Goal: Information Seeking & Learning: Learn about a topic

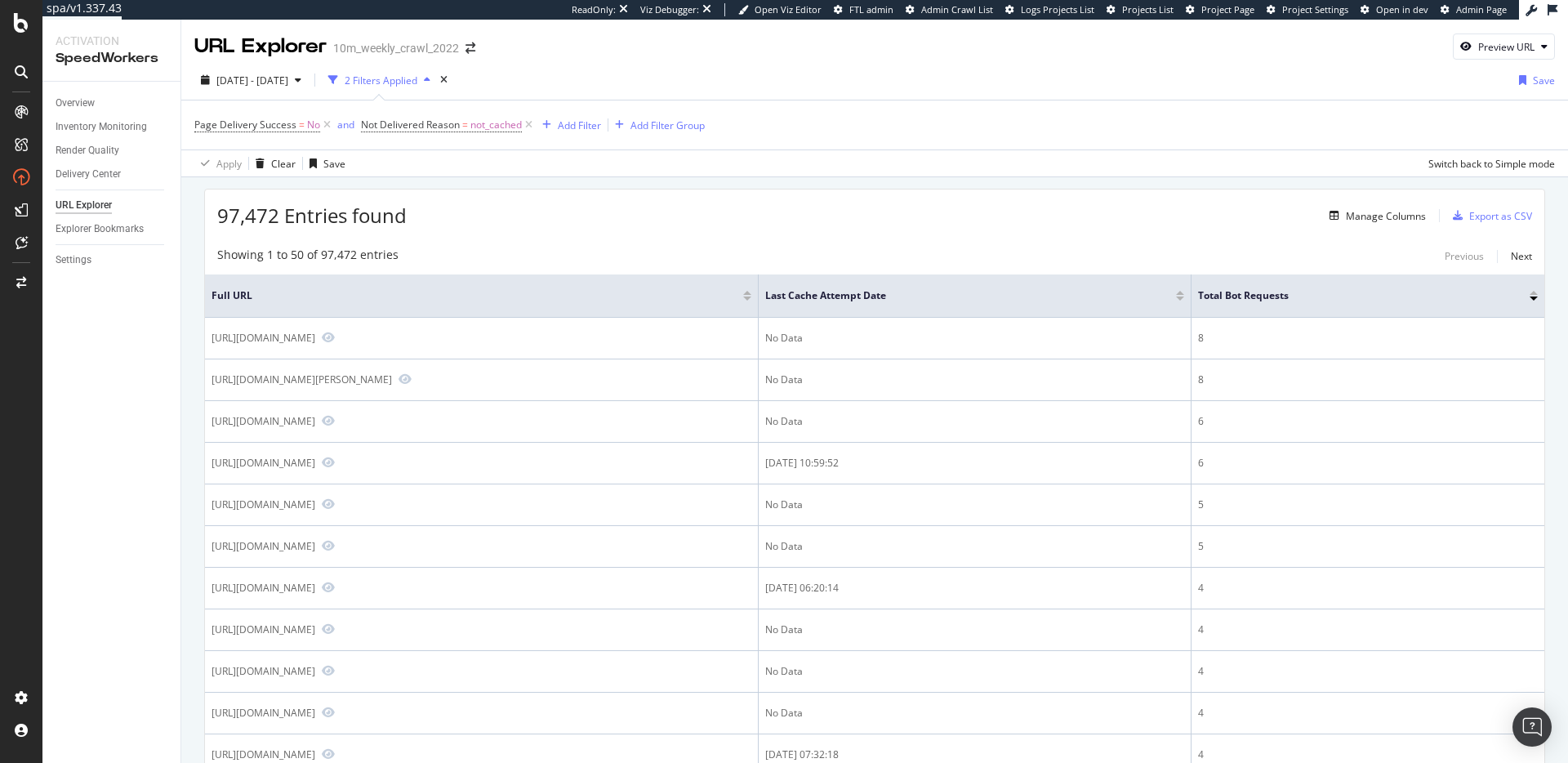
click at [1031, 192] on div "97,472 Entries found Manage Columns Export as CSV" at bounding box center [874, 209] width 1339 height 40
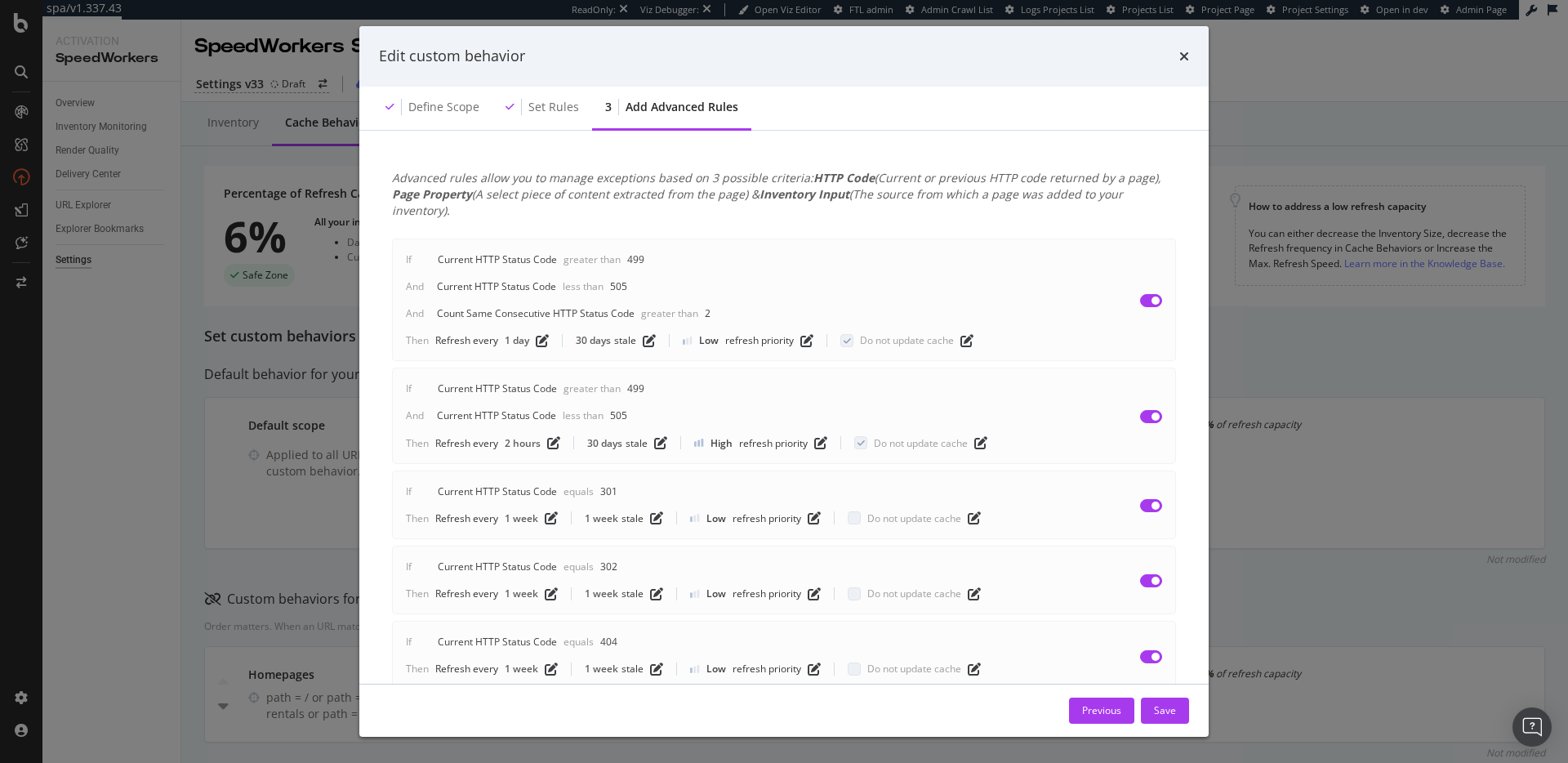
scroll to position [22, 0]
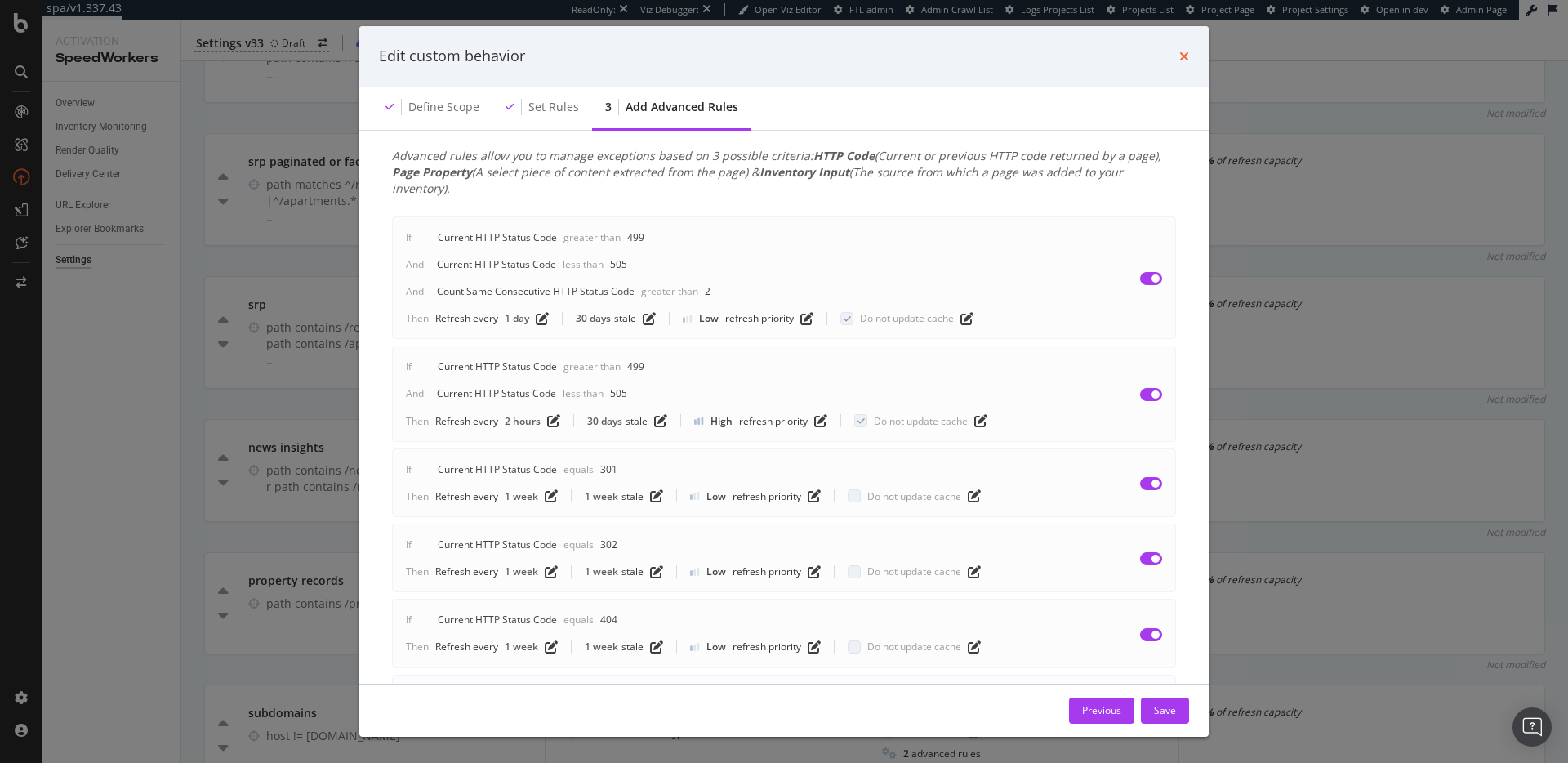
click at [1182, 52] on icon "times" at bounding box center [1184, 55] width 10 height 13
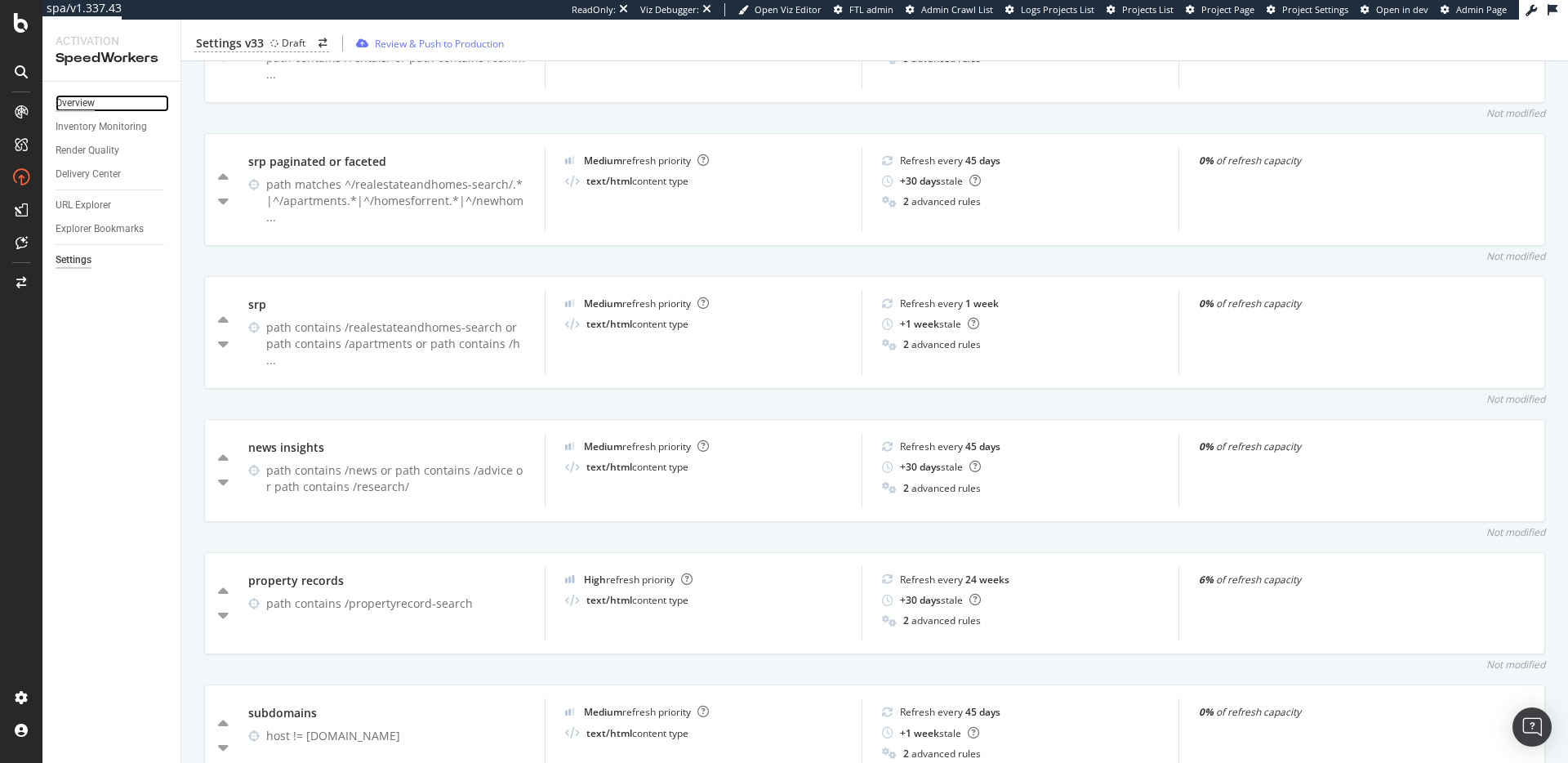
click at [74, 99] on div "Overview" at bounding box center [75, 103] width 39 height 18
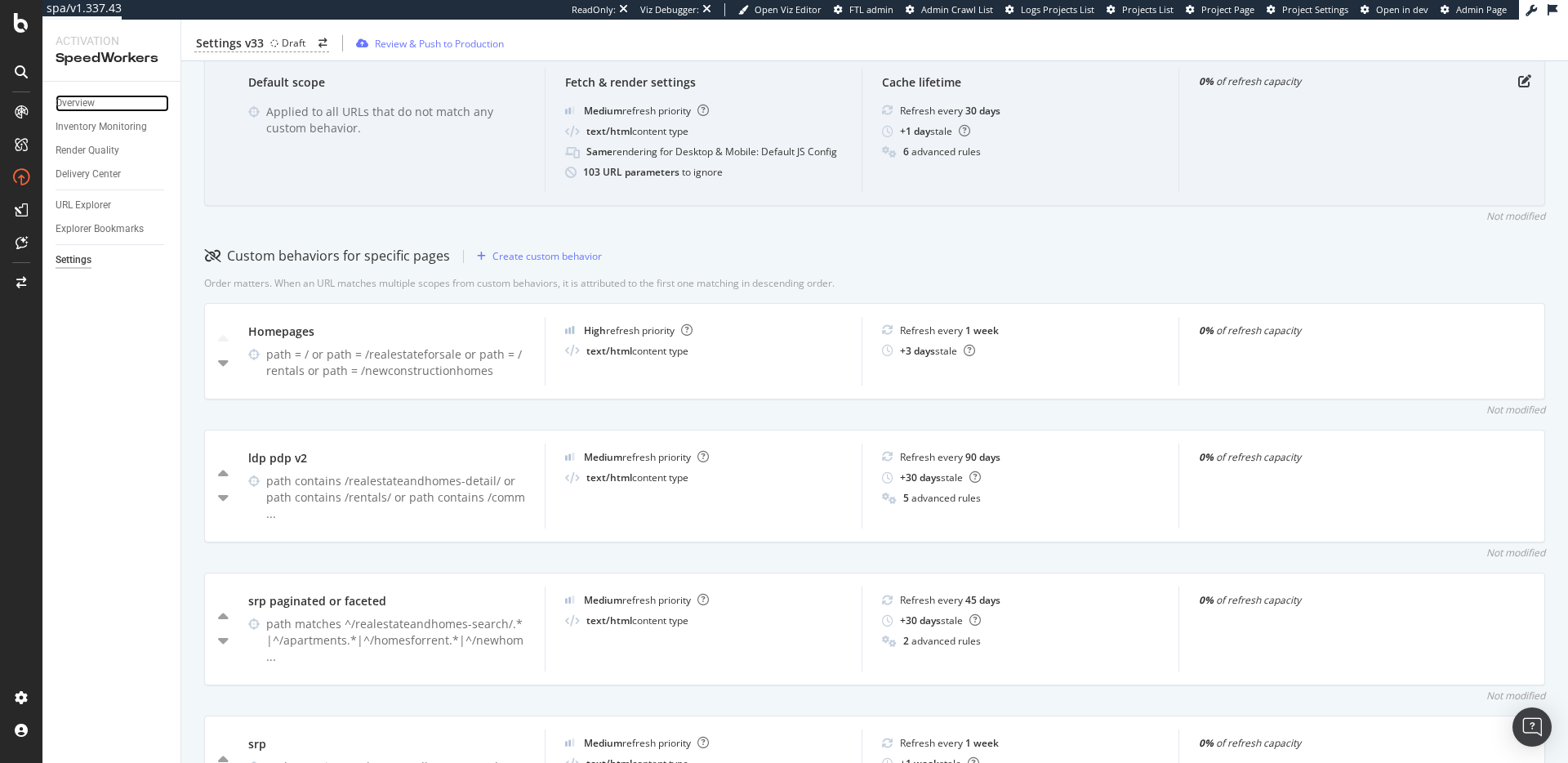
scroll to position [0, 0]
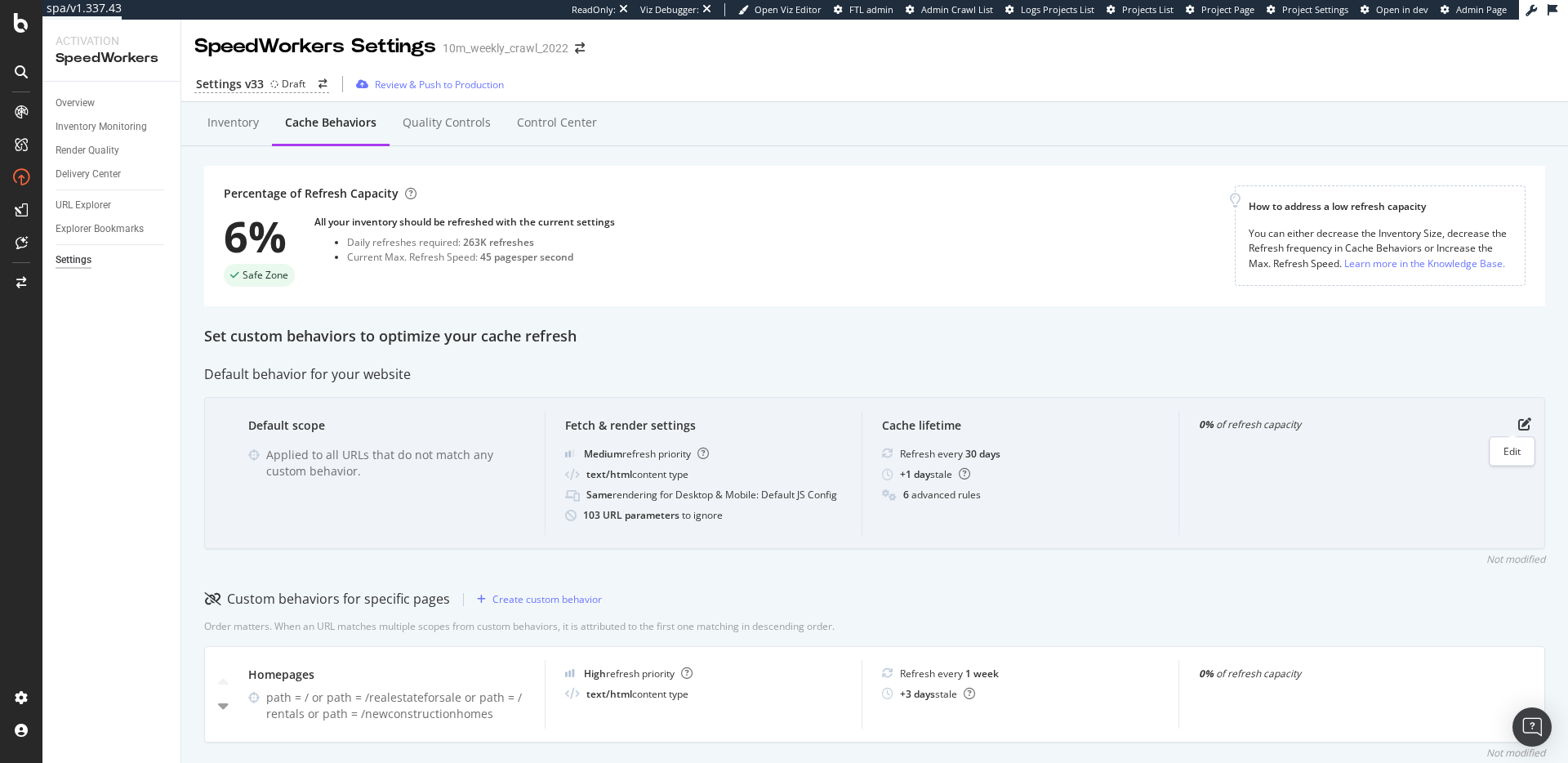
click at [1509, 431] on div "Default scope Applied to all URLs that do not match any custom behavior. Fetch …" at bounding box center [874, 473] width 1340 height 153
click at [1518, 421] on icon "pen-to-square" at bounding box center [1524, 423] width 13 height 13
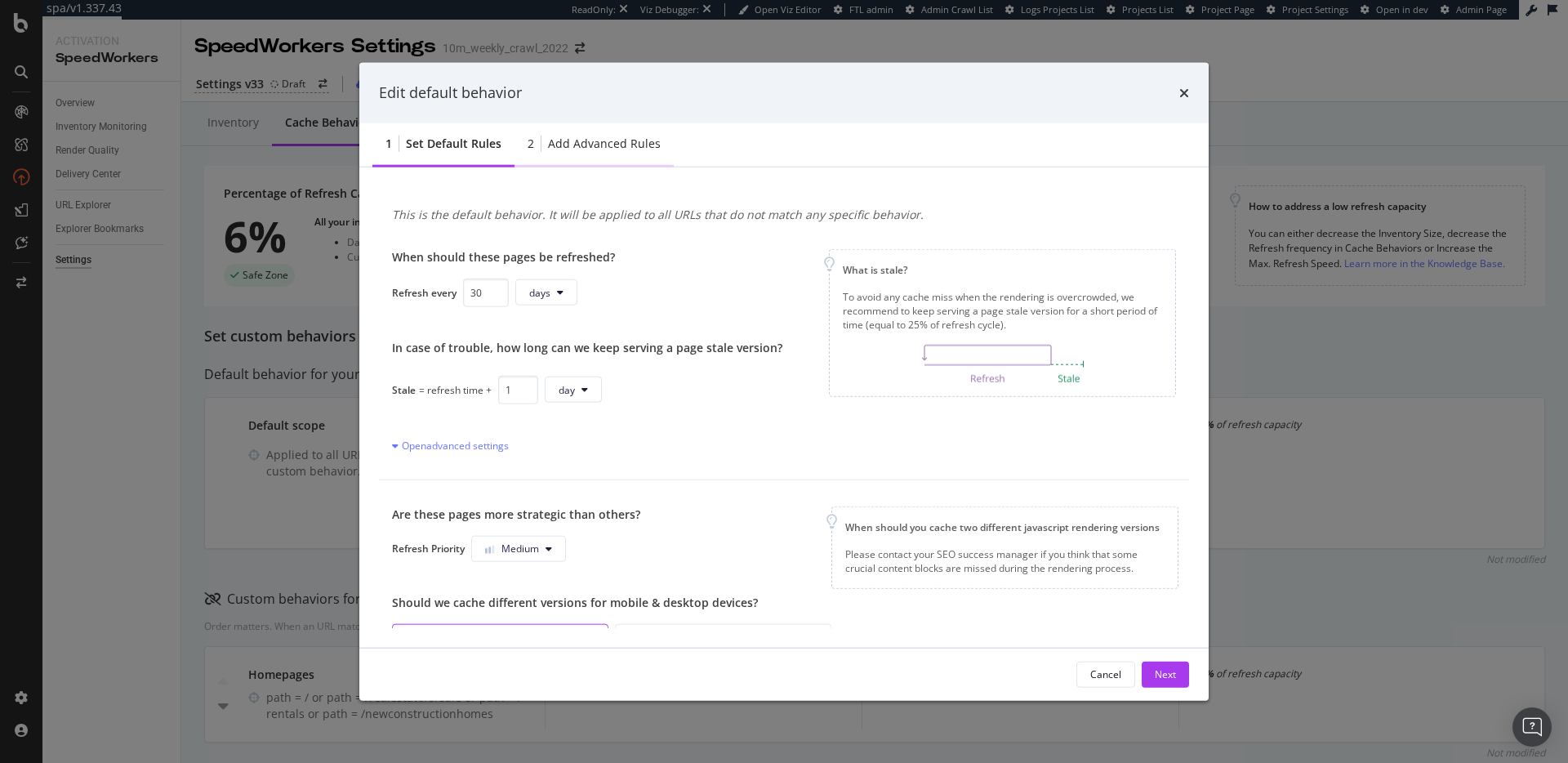
click at [616, 140] on div "Add advanced rules" at bounding box center [604, 143] width 113 height 17
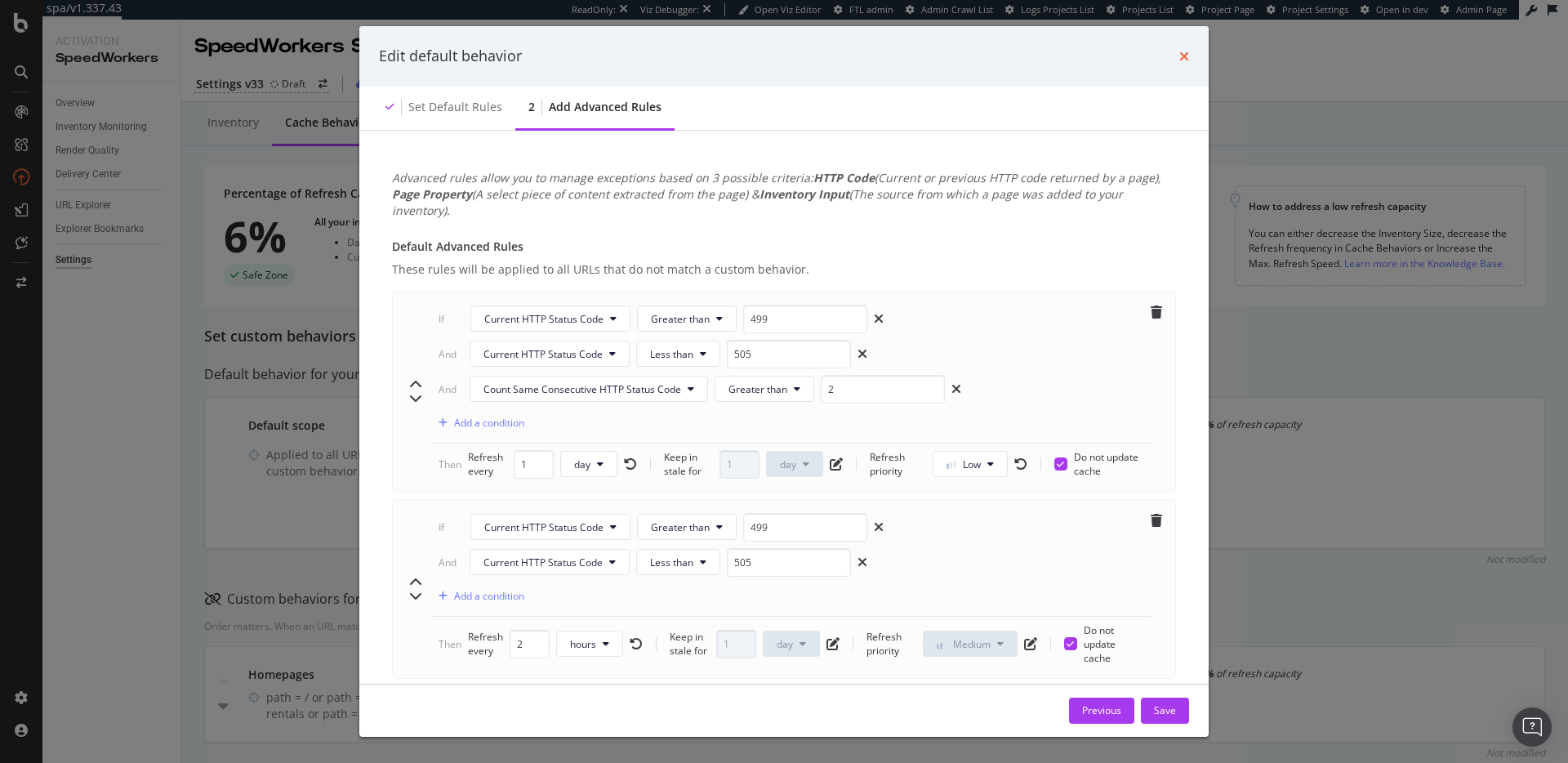
click at [1181, 58] on icon "times" at bounding box center [1184, 55] width 10 height 13
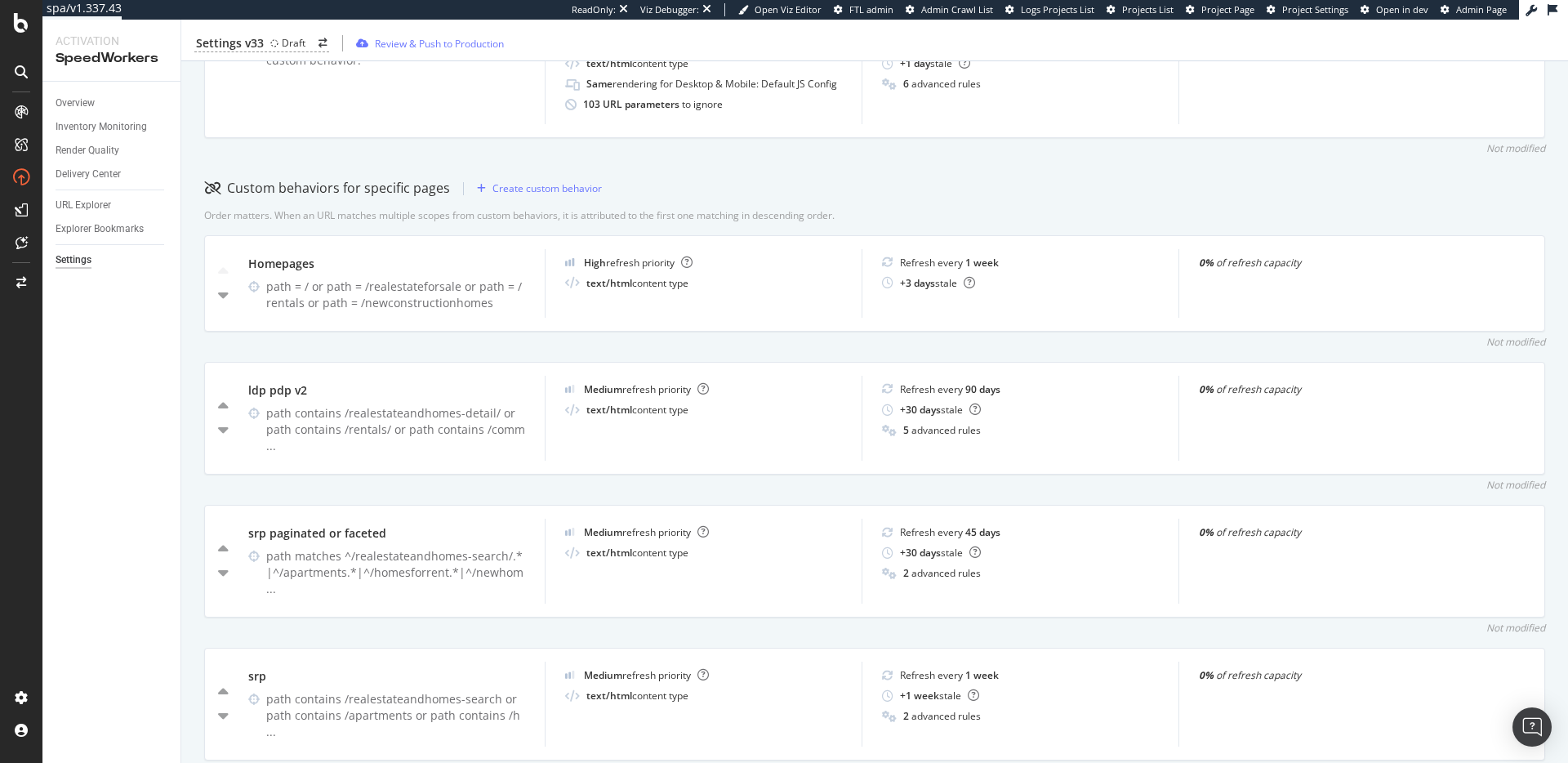
scroll to position [797, 0]
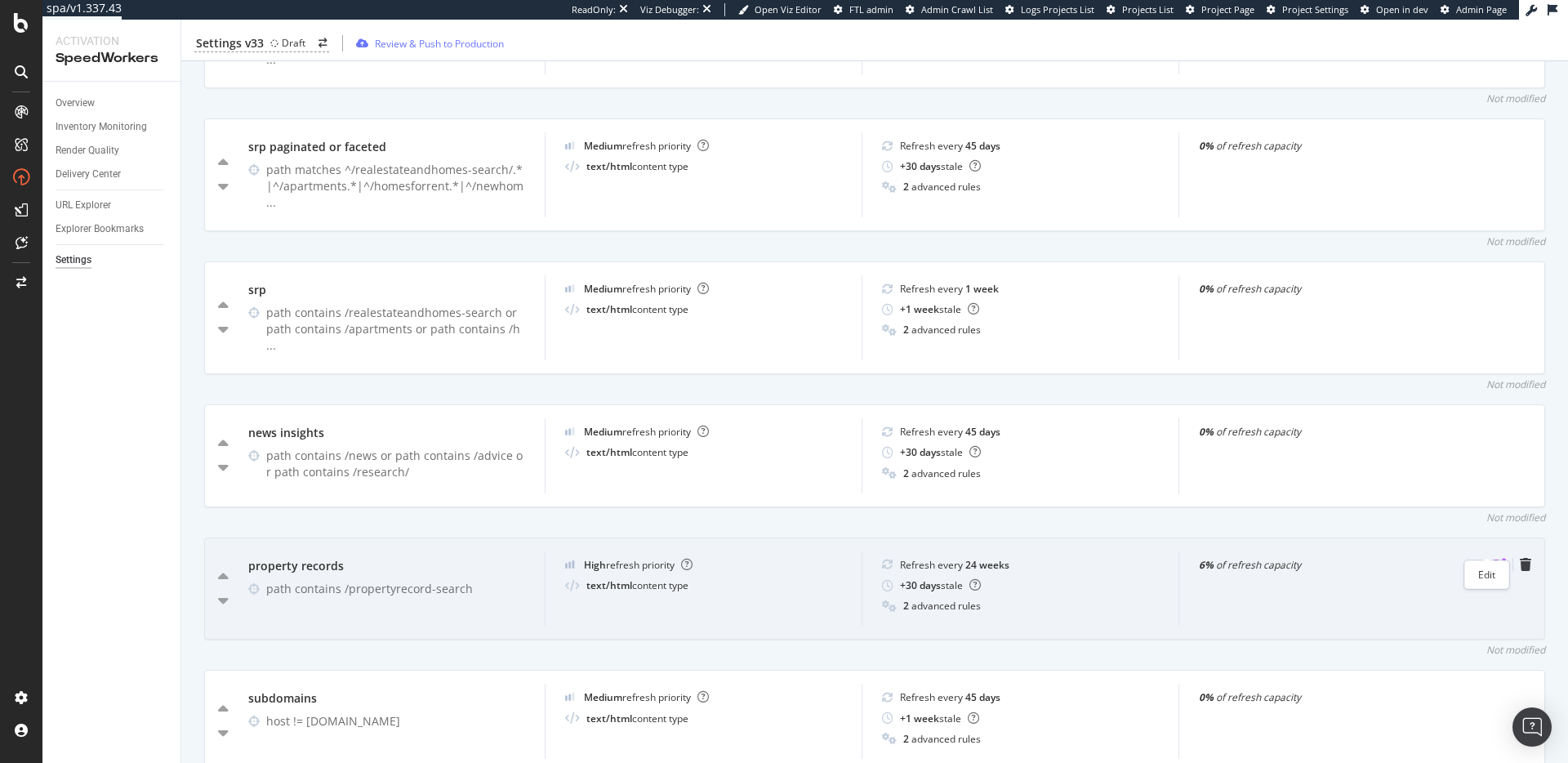
click at [1493, 558] on icon "pen-to-square" at bounding box center [1499, 563] width 13 height 13
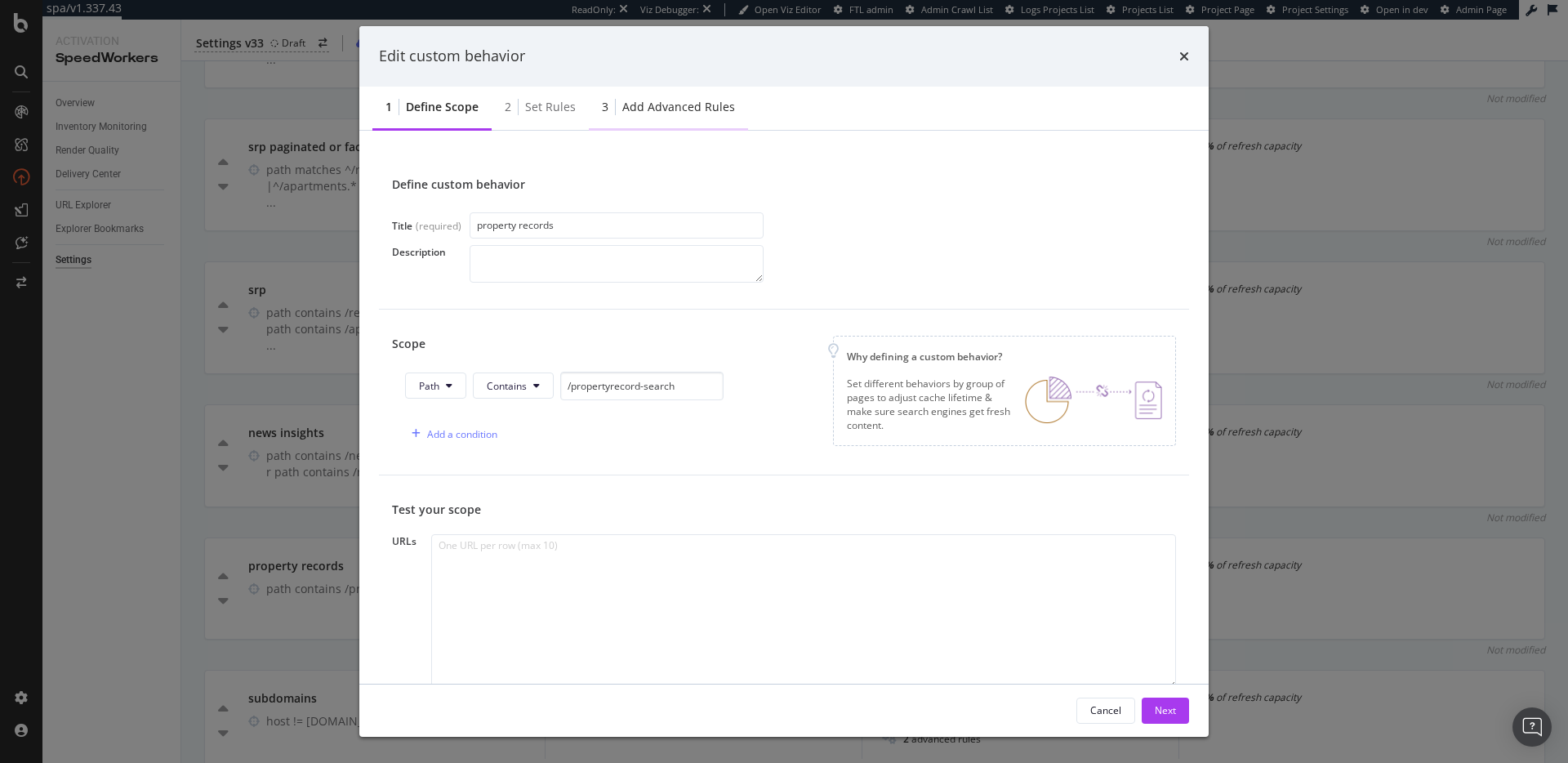
click at [675, 96] on div "3 Add advanced rules" at bounding box center [668, 108] width 160 height 45
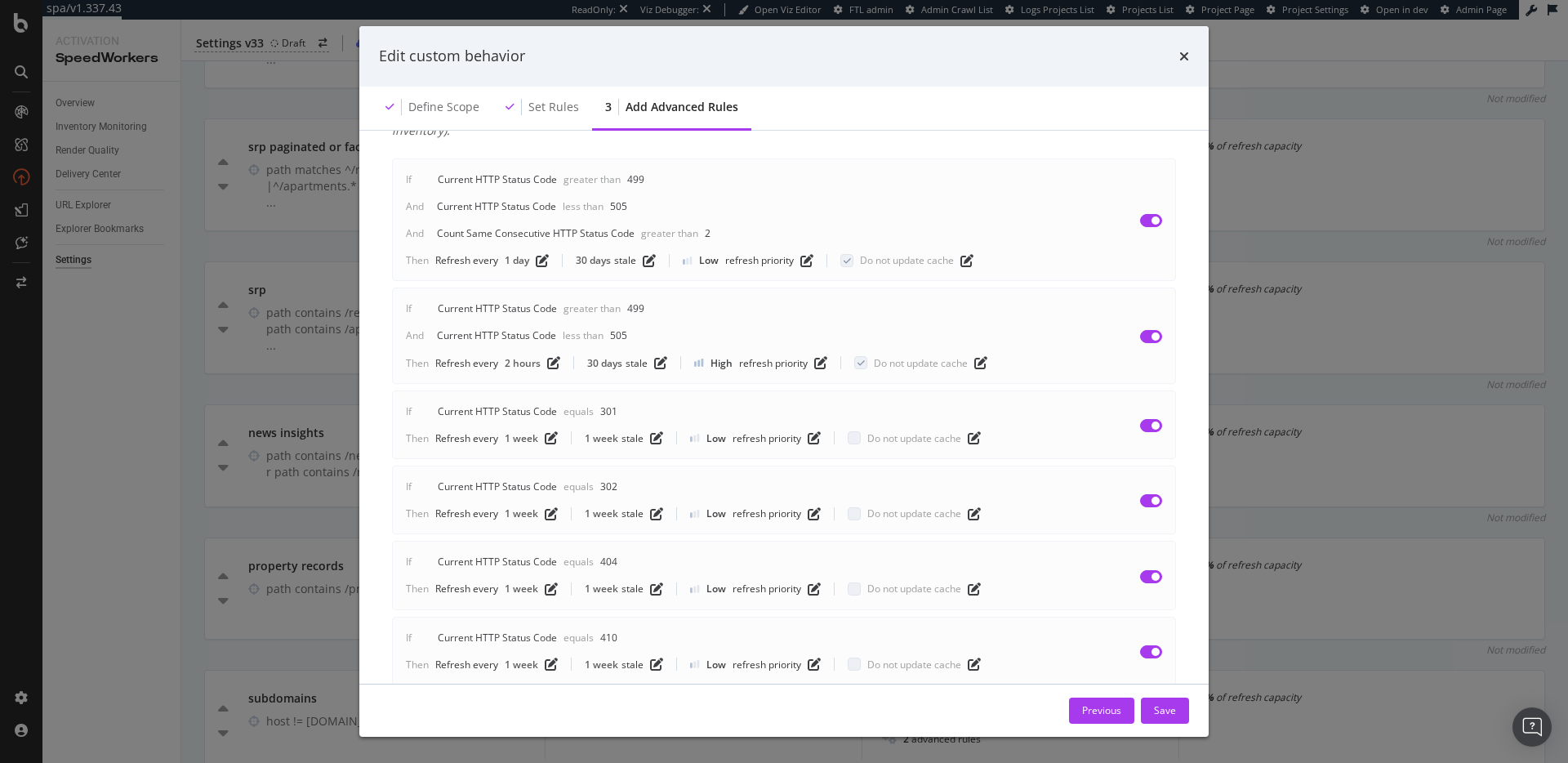
scroll to position [0, 0]
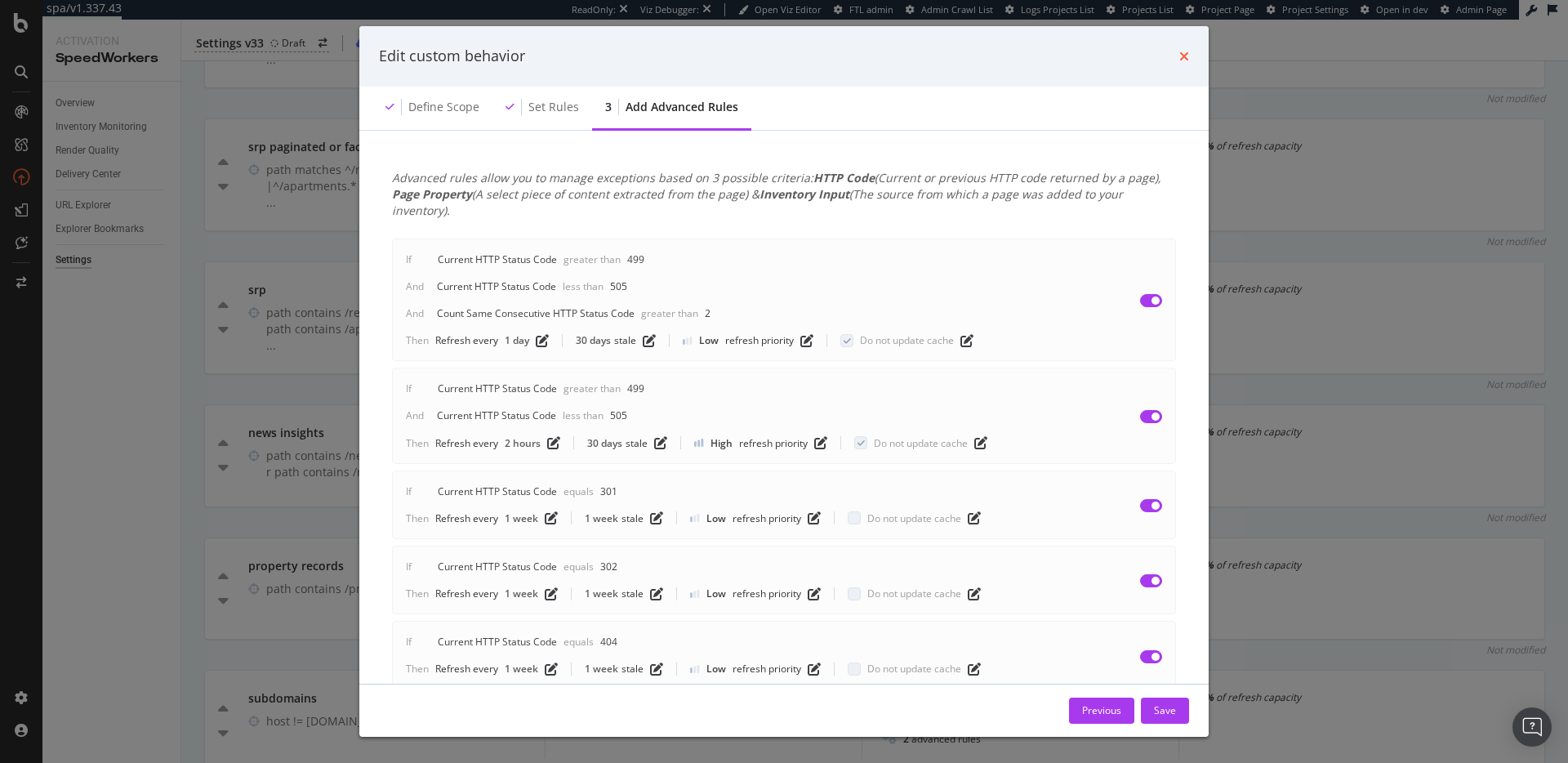
click at [1183, 56] on icon "times" at bounding box center [1184, 55] width 10 height 13
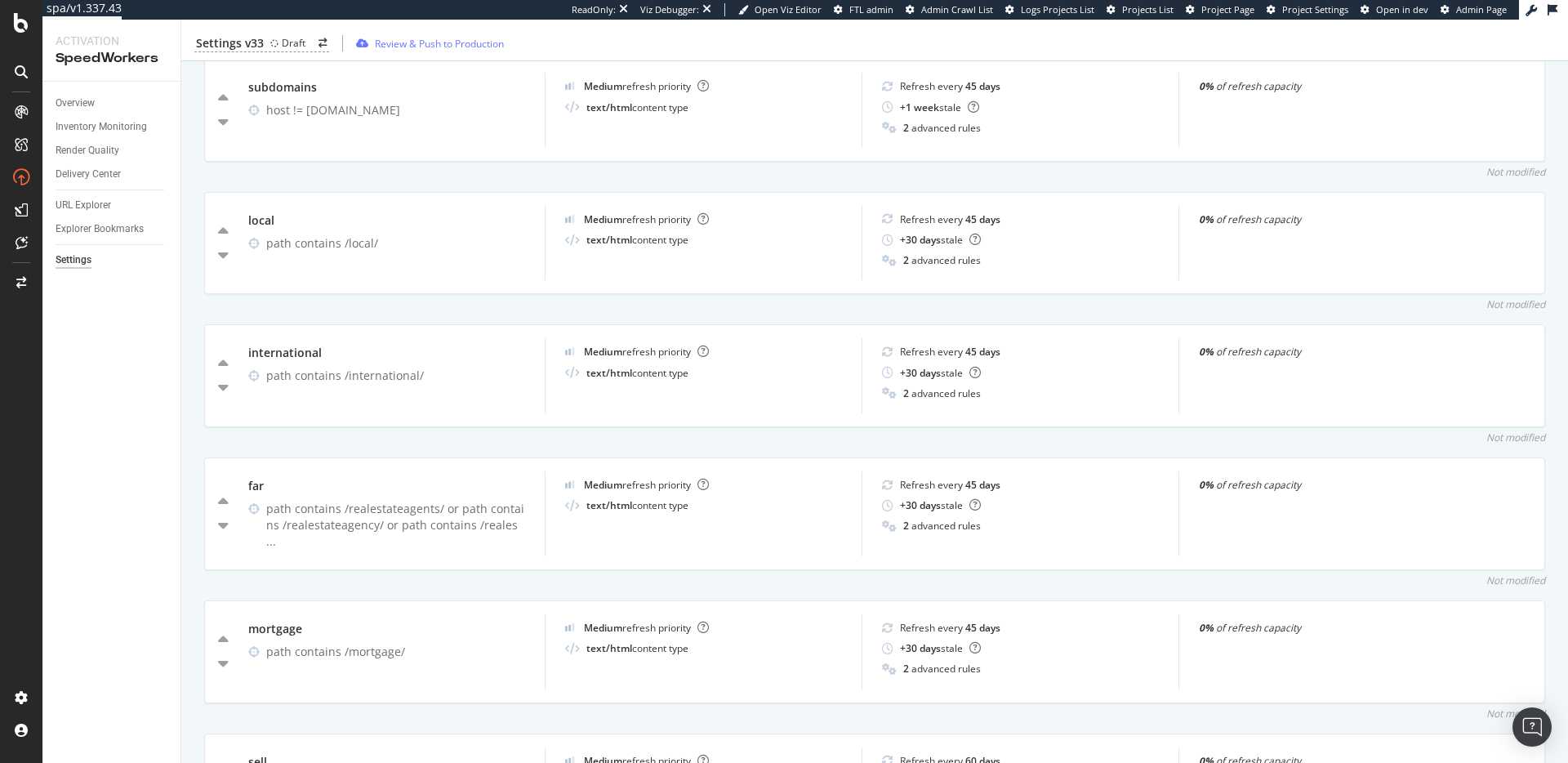
scroll to position [1410, 0]
click at [87, 203] on div "URL Explorer" at bounding box center [83, 205] width 55 height 18
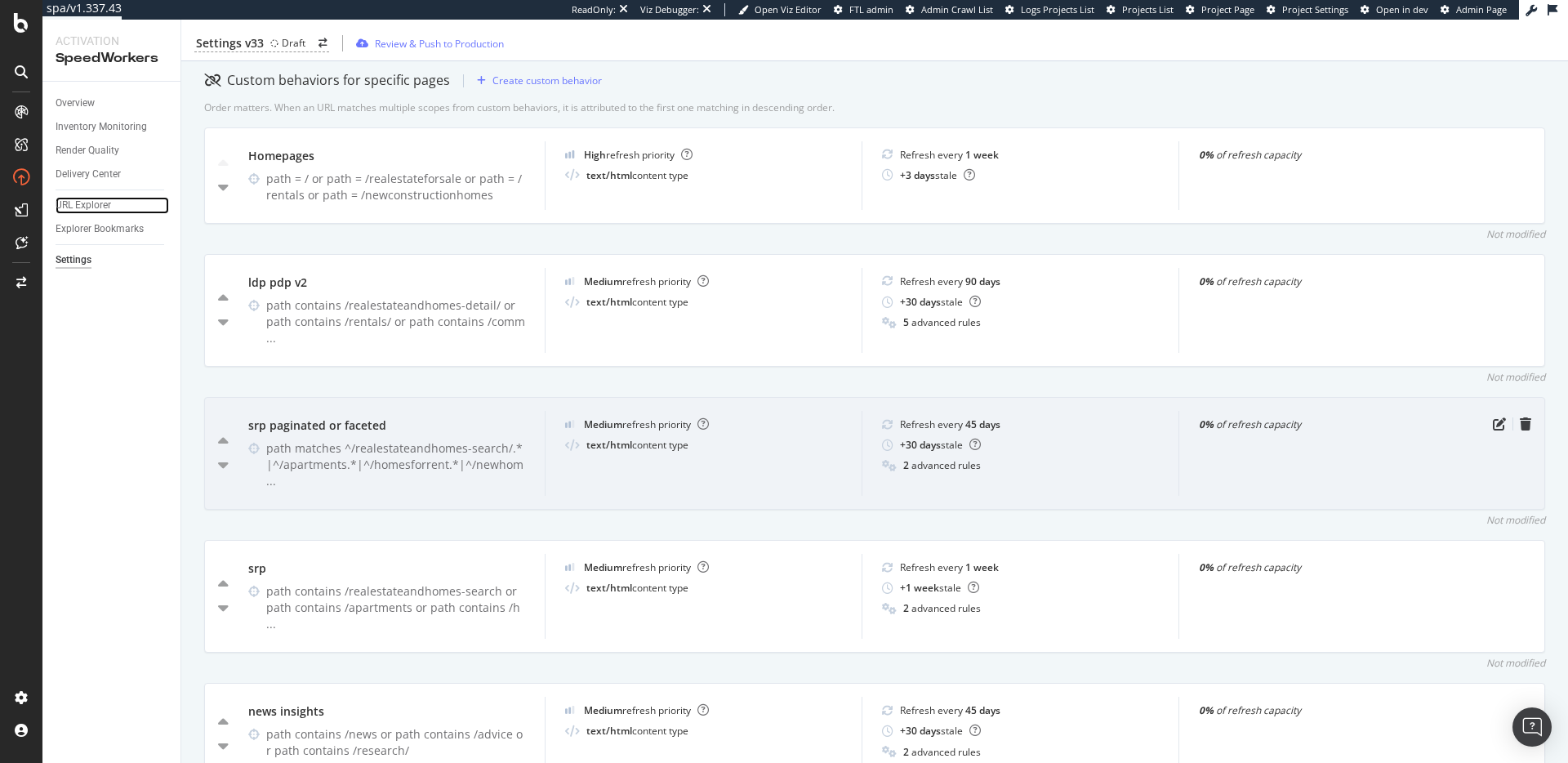
scroll to position [823, 0]
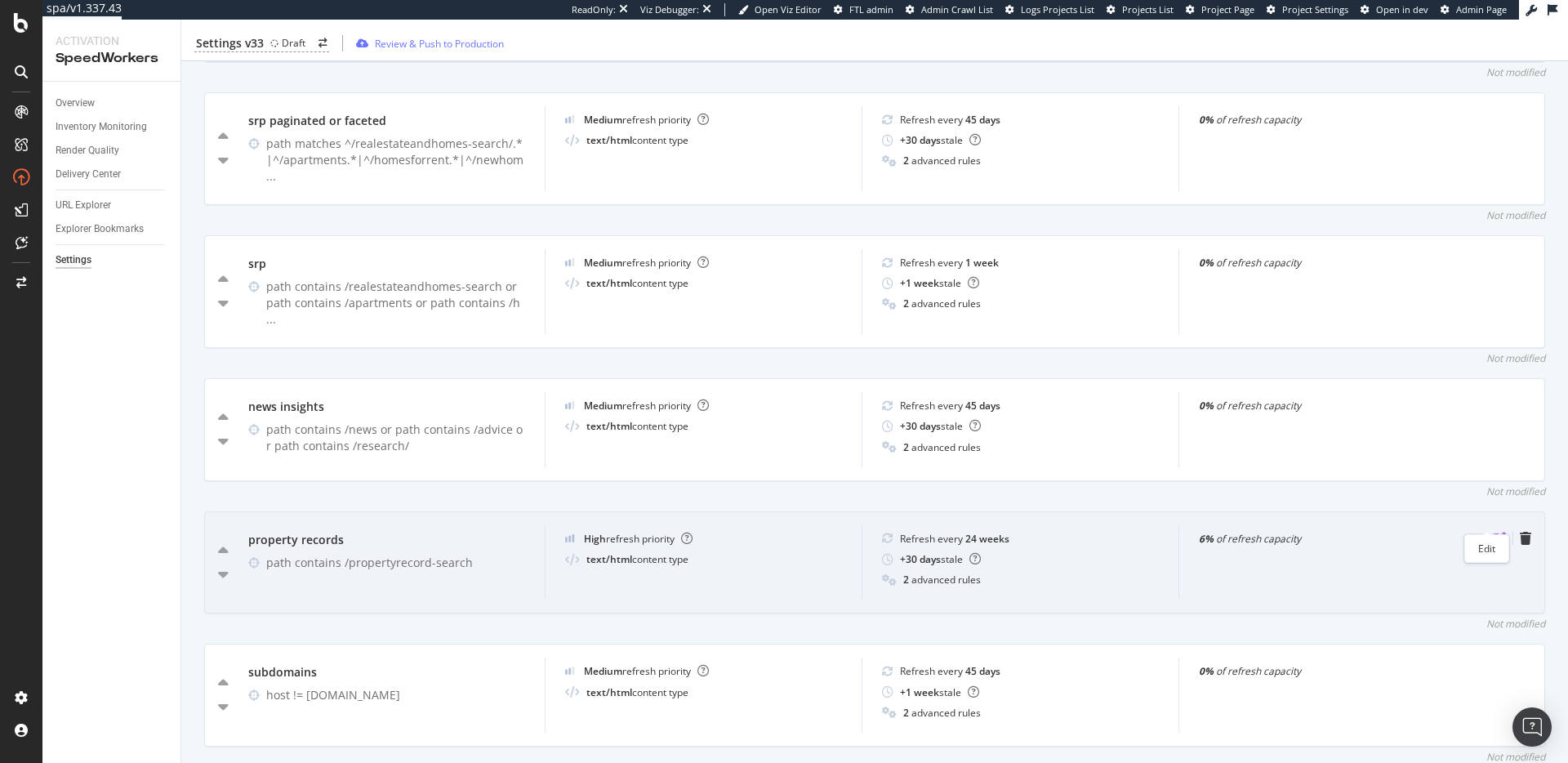
click at [1493, 531] on icon "pen-to-square" at bounding box center [1499, 537] width 13 height 13
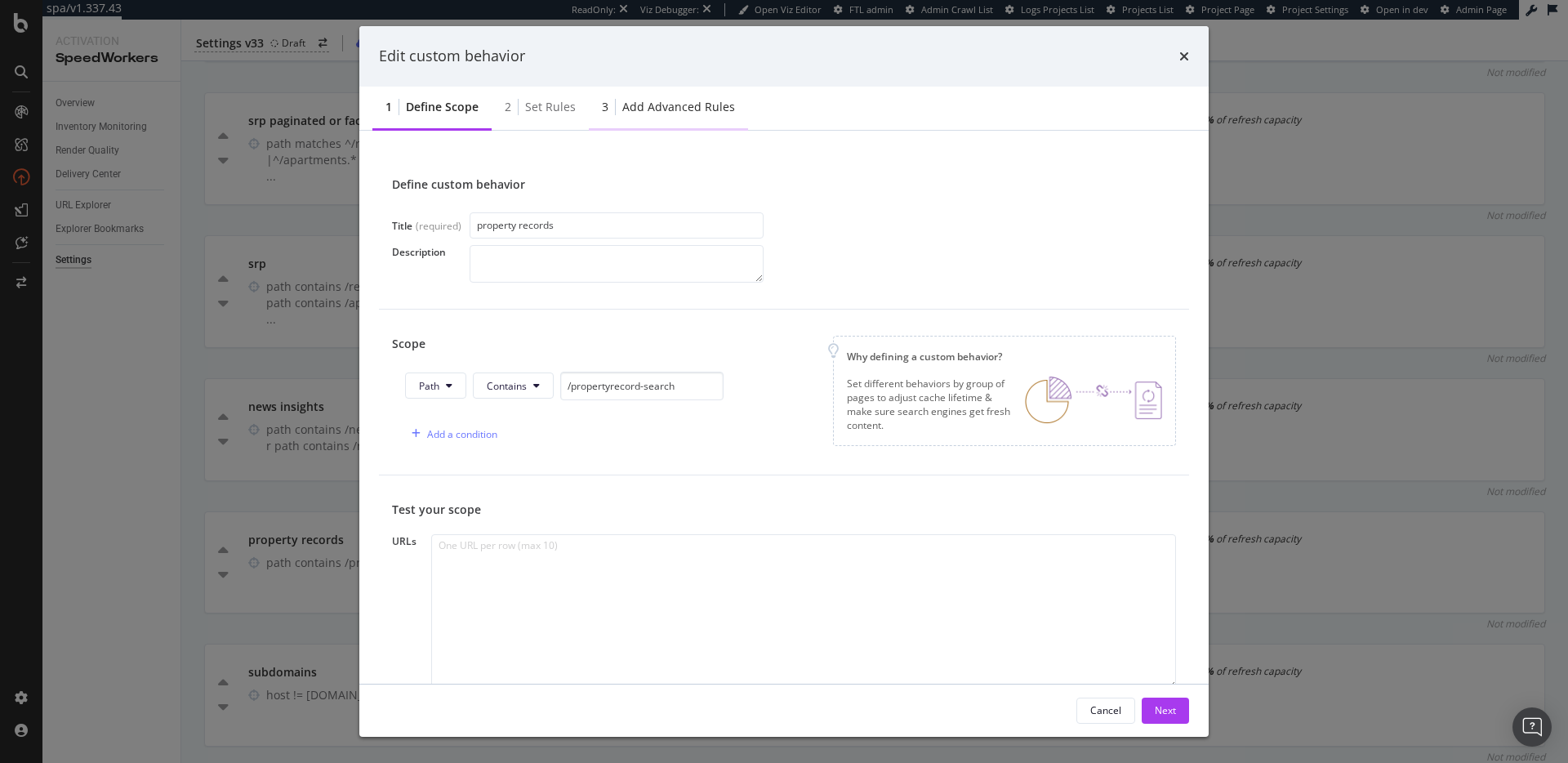
click at [679, 120] on div "3 Add advanced rules" at bounding box center [668, 108] width 160 height 45
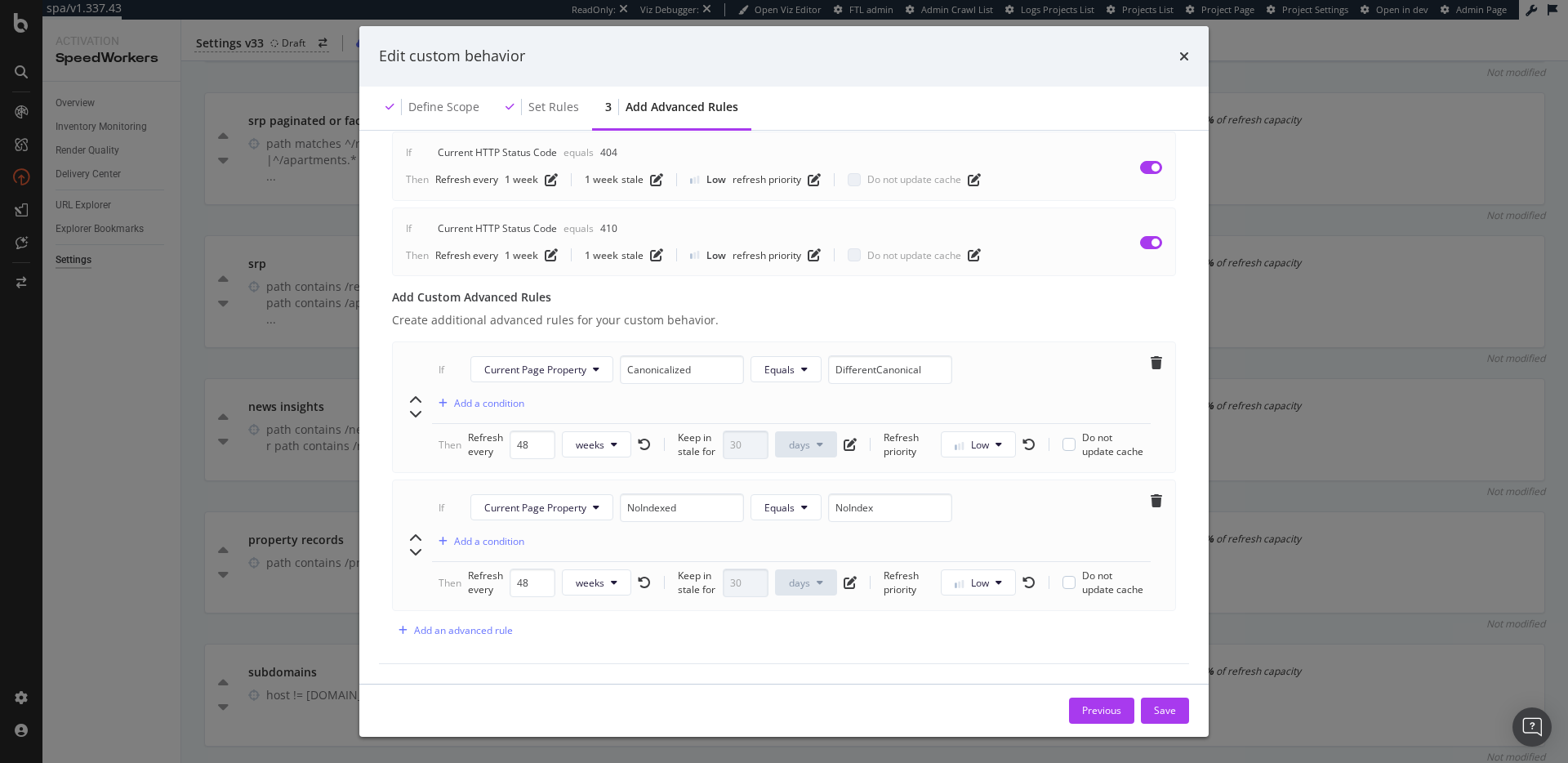
scroll to position [517, 0]
click at [1301, 314] on div "Edit custom behavior Define scope Set rules 3 Add advanced rules Advanced rules…" at bounding box center [784, 382] width 1568 height 763
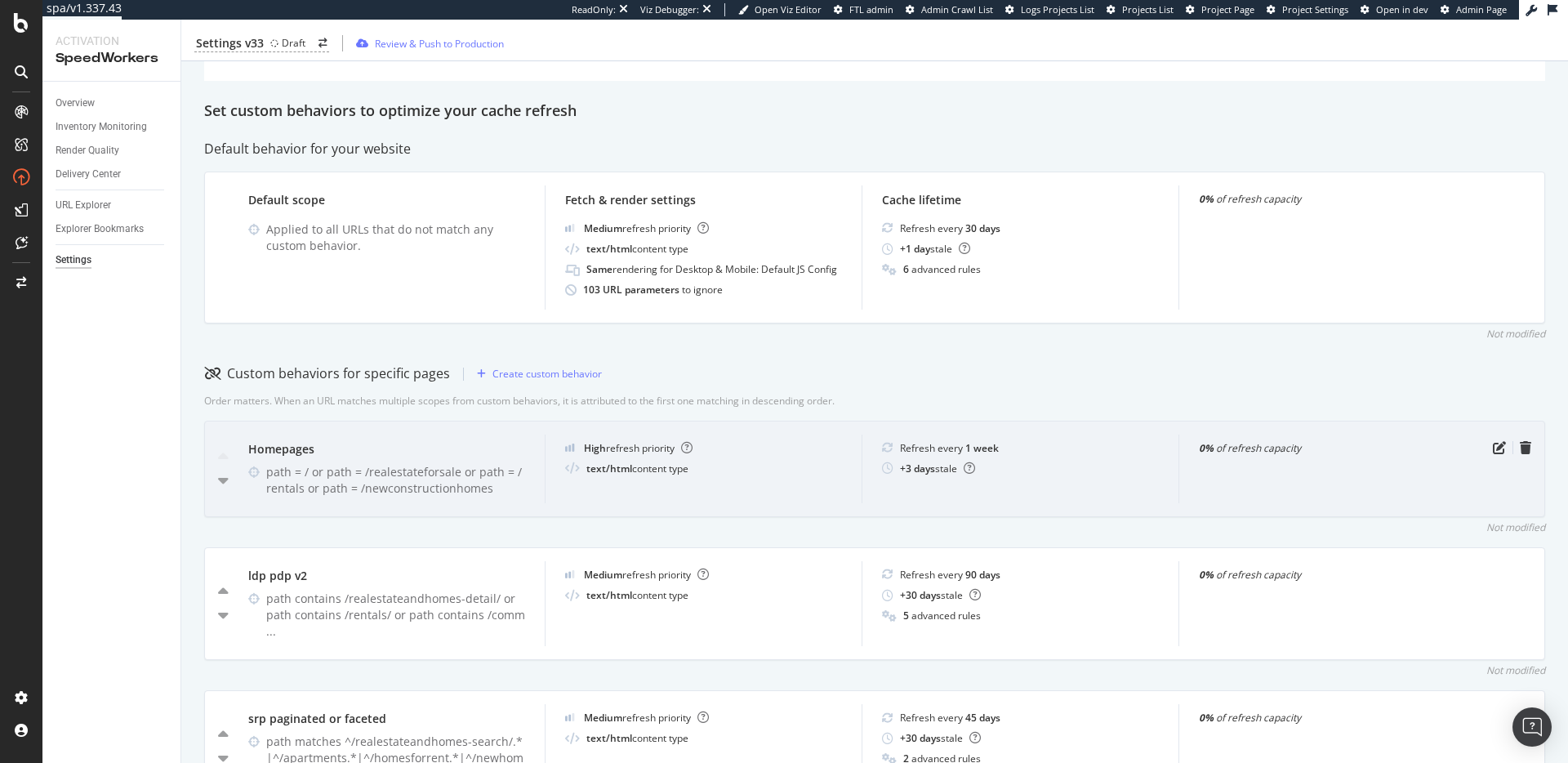
scroll to position [42, 0]
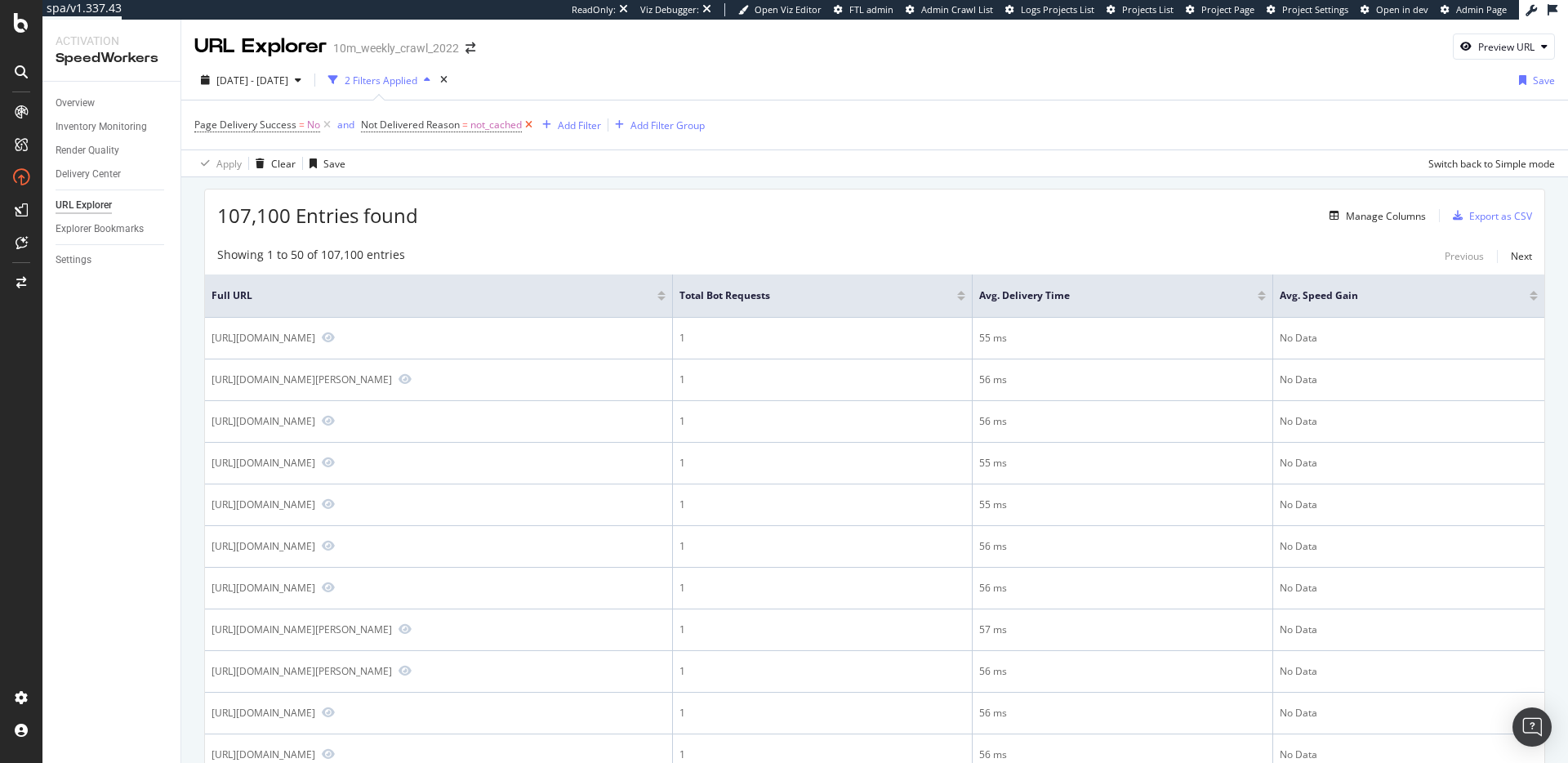
click at [528, 128] on icon at bounding box center [528, 125] width 14 height 17
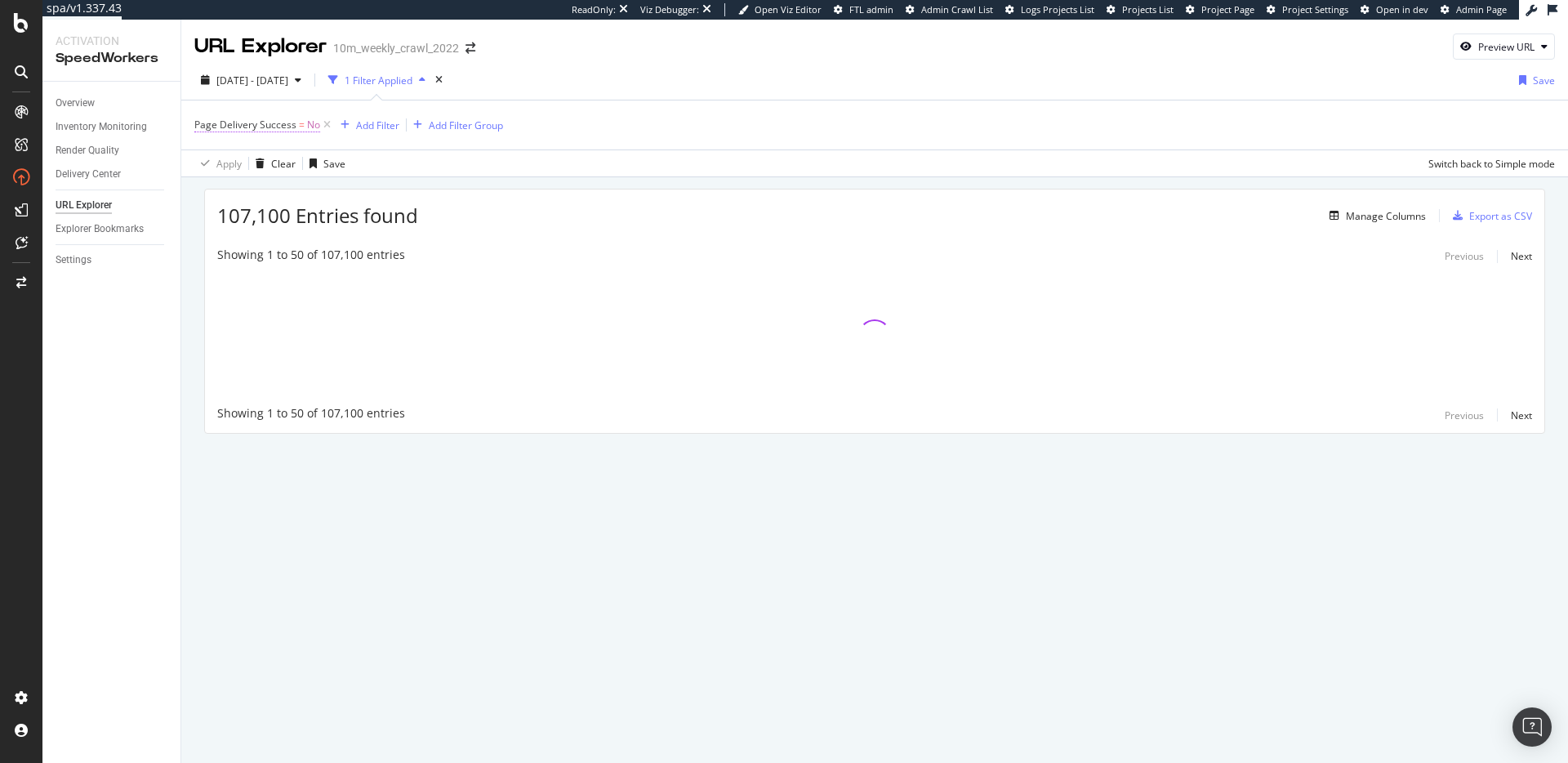
click at [260, 125] on span "Page Delivery Success" at bounding box center [245, 125] width 102 height 14
click at [223, 161] on icon at bounding box center [228, 164] width 12 height 10
click at [237, 194] on div "Yes" at bounding box center [300, 197] width 175 height 21
click at [365, 201] on div "Apply" at bounding box center [375, 198] width 25 height 14
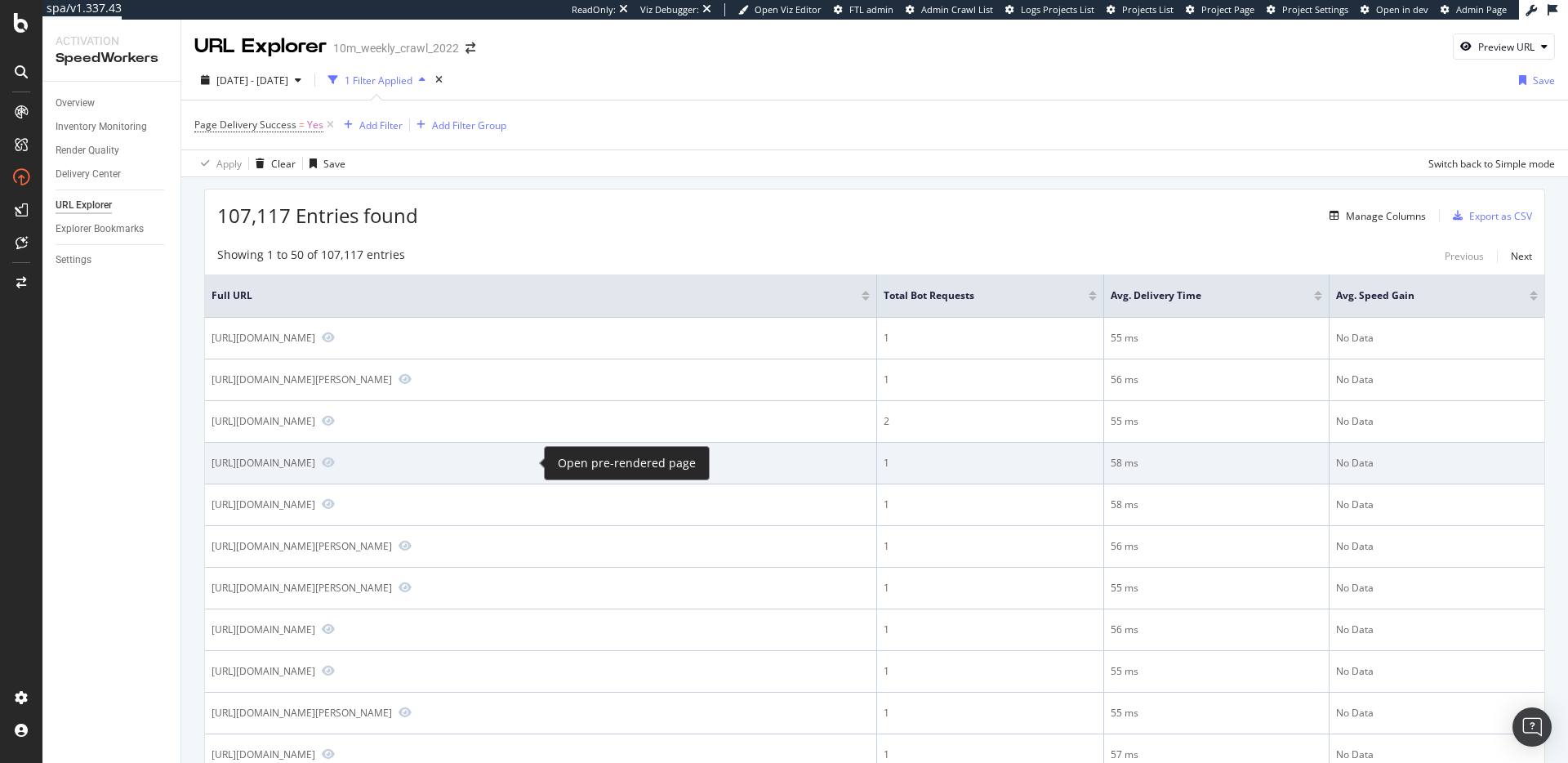
click at [335, 467] on span at bounding box center [325, 462] width 19 height 15
click at [335, 464] on icon "Preview https://www.realtor.com/propertyrecord-search/42276/Orchard-Dr" at bounding box center [328, 462] width 13 height 12
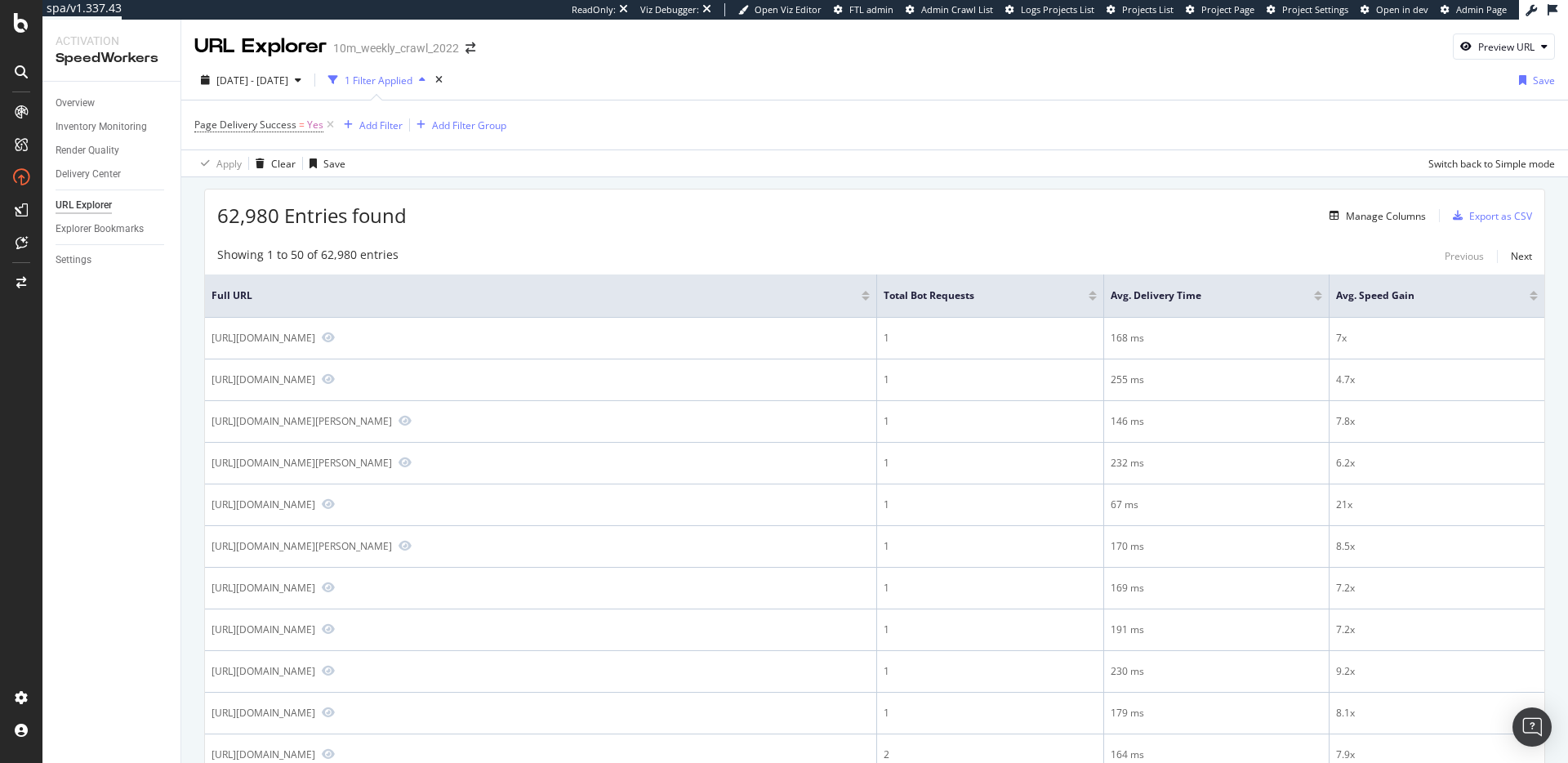
click at [715, 228] on div "62,980 Entries found Manage Columns Export as CSV" at bounding box center [874, 209] width 1339 height 40
click at [1387, 212] on div "Manage Columns" at bounding box center [1385, 216] width 80 height 14
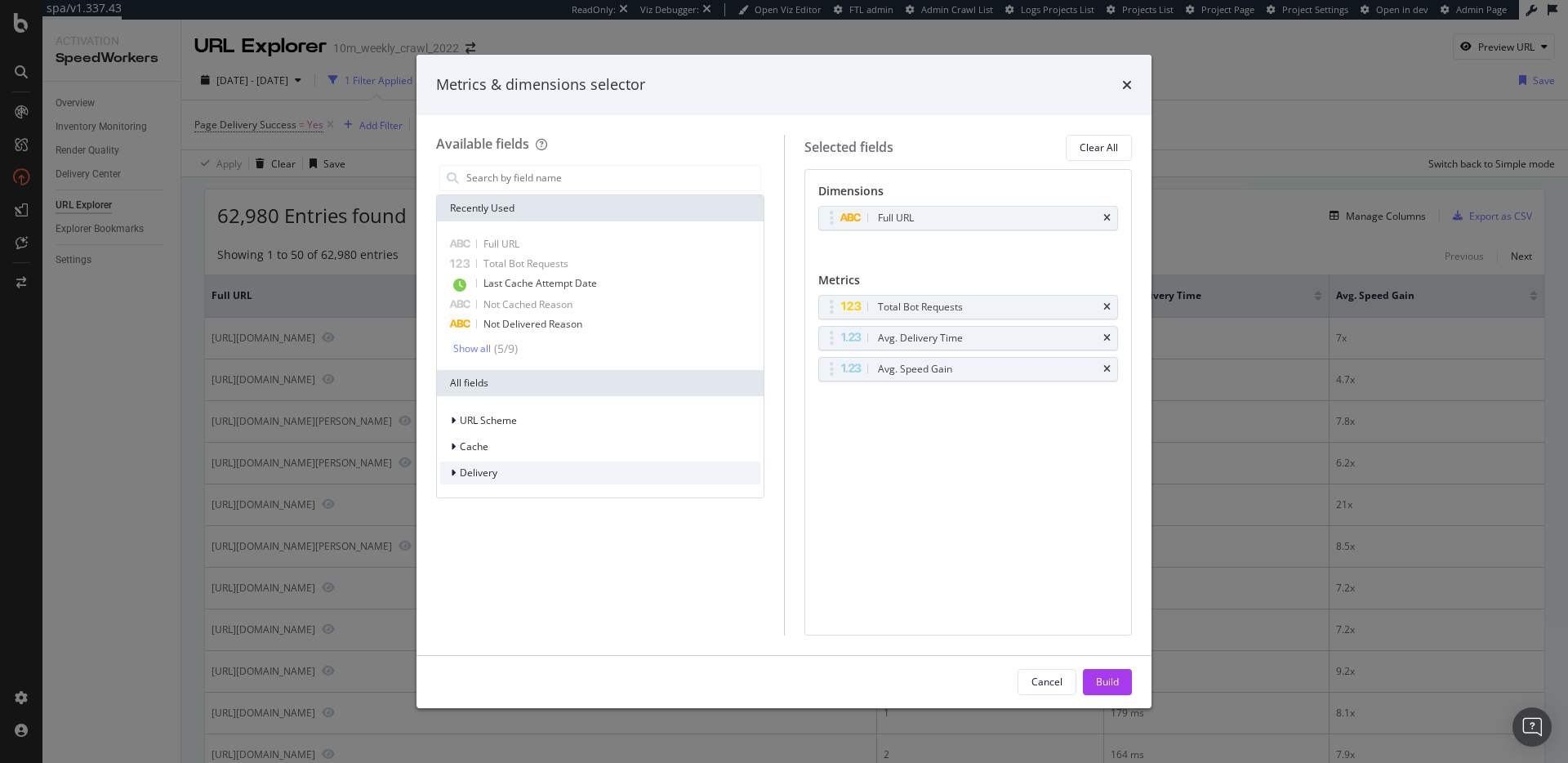
click at [506, 472] on div "Delivery" at bounding box center [599, 473] width 320 height 23
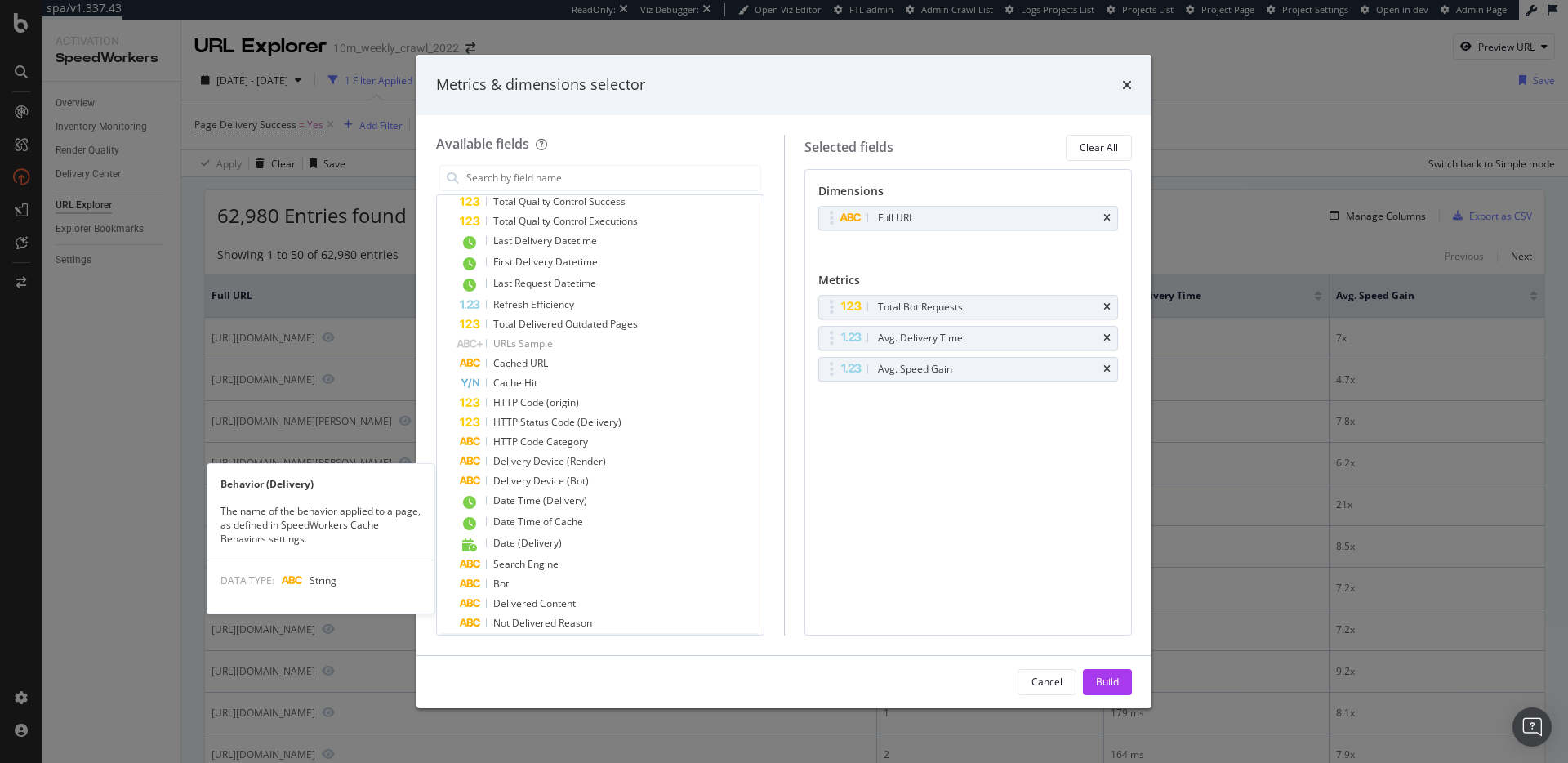
scroll to position [659, 0]
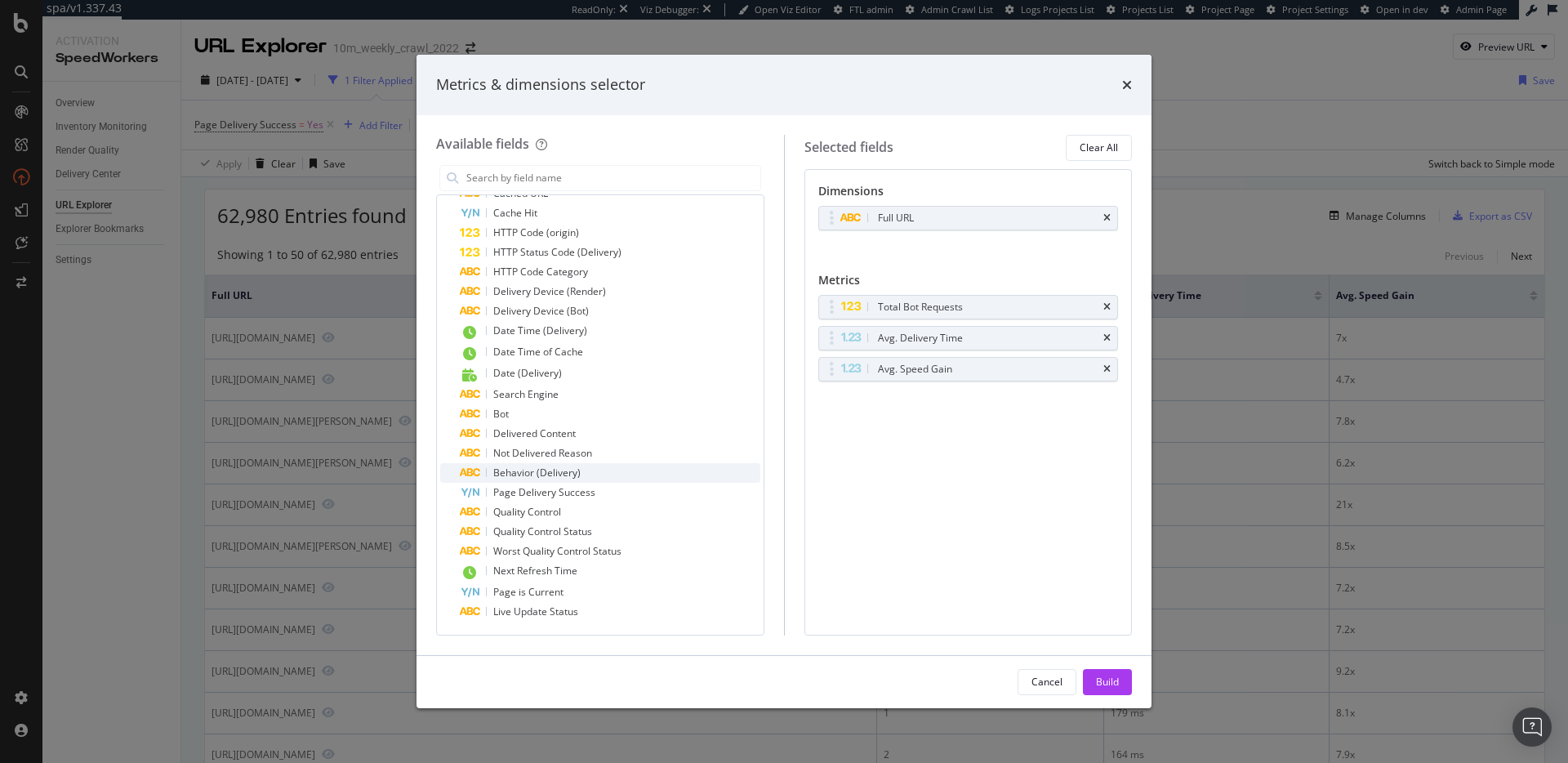
click at [610, 471] on div "Behavior (Delivery)" at bounding box center [610, 473] width 301 height 19
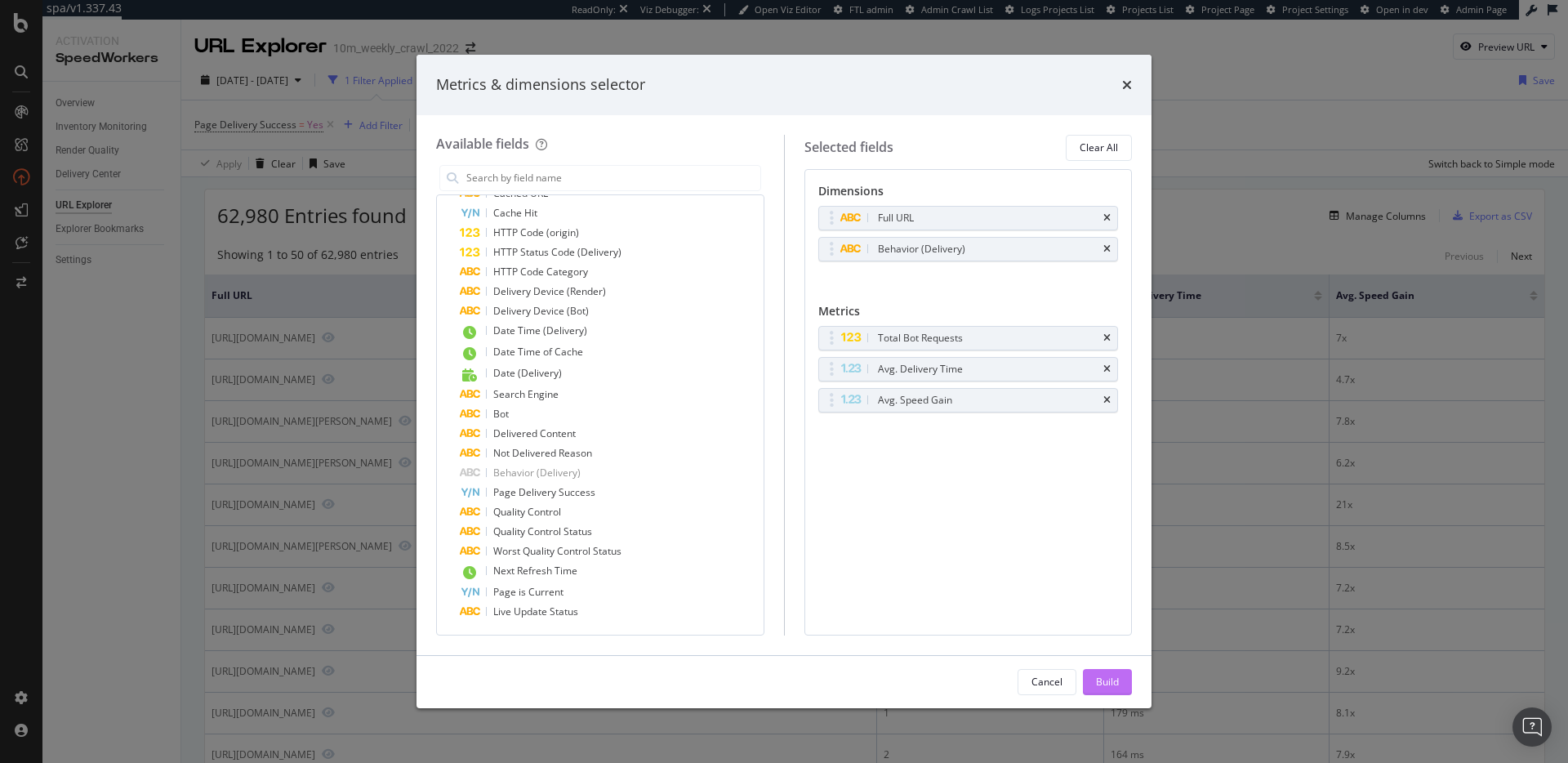
click at [1093, 677] on button "Build" at bounding box center [1107, 682] width 49 height 26
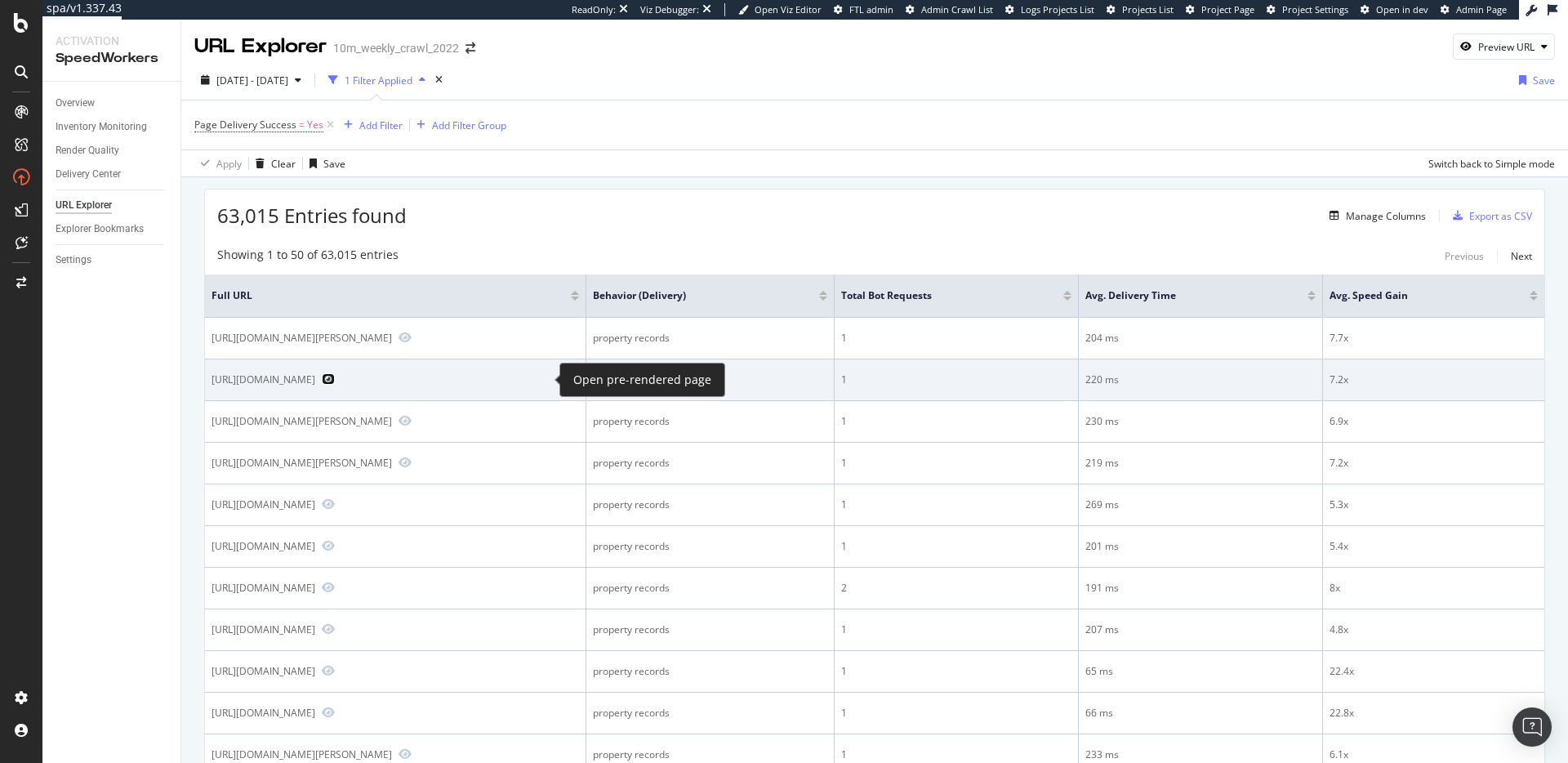
click at [335, 379] on icon "Preview https://www.realtor.com/propertyrecord-search/90002/Century-Blvd-E" at bounding box center [328, 380] width 13 height 12
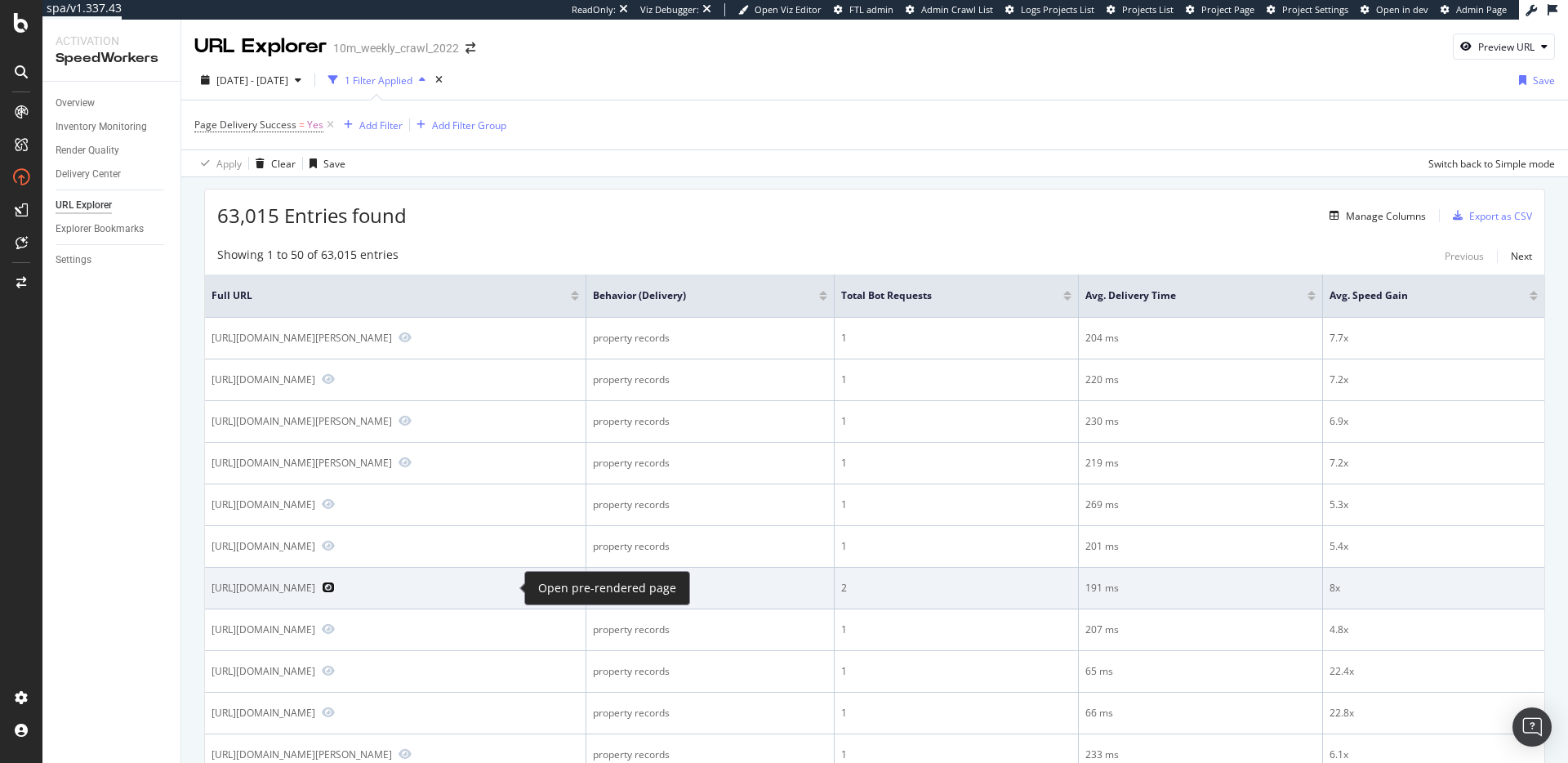
click at [335, 588] on icon "Preview https://www.realtor.com/propertyrecord-search/98258/13th-St" at bounding box center [328, 588] width 13 height 12
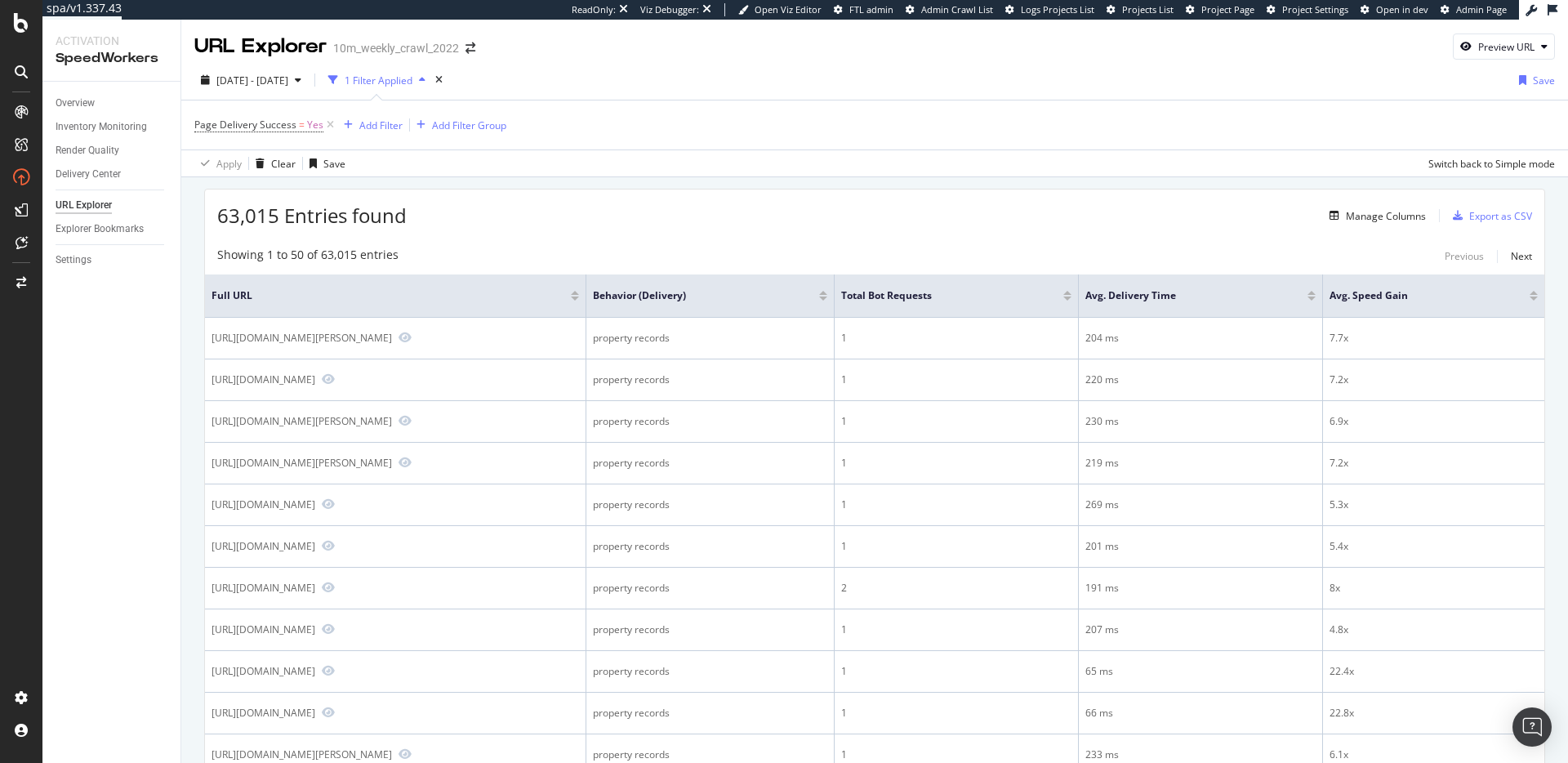
click at [706, 193] on div "63,015 Entries found Manage Columns Export as CSV" at bounding box center [874, 209] width 1339 height 40
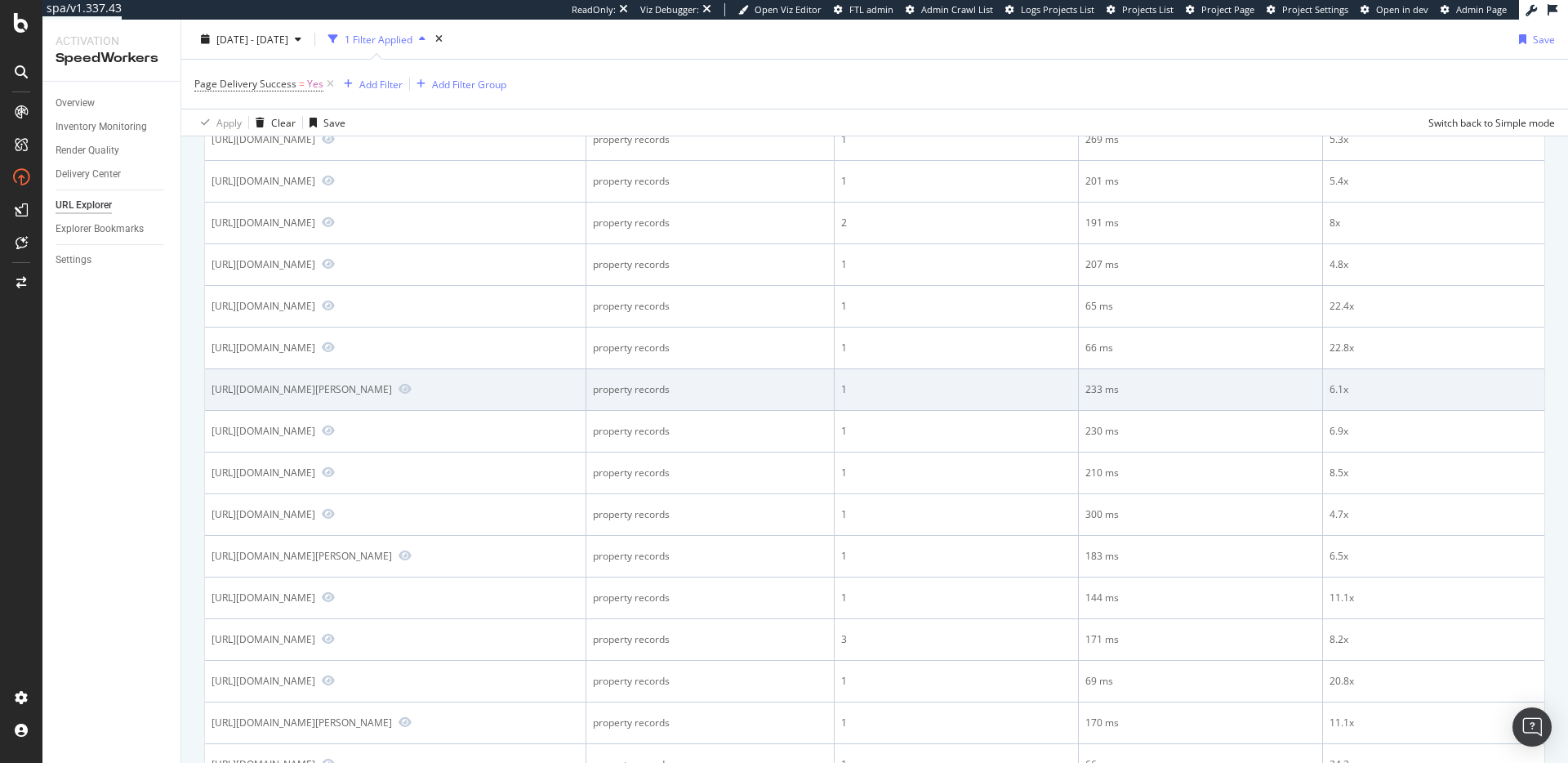
scroll to position [786, 0]
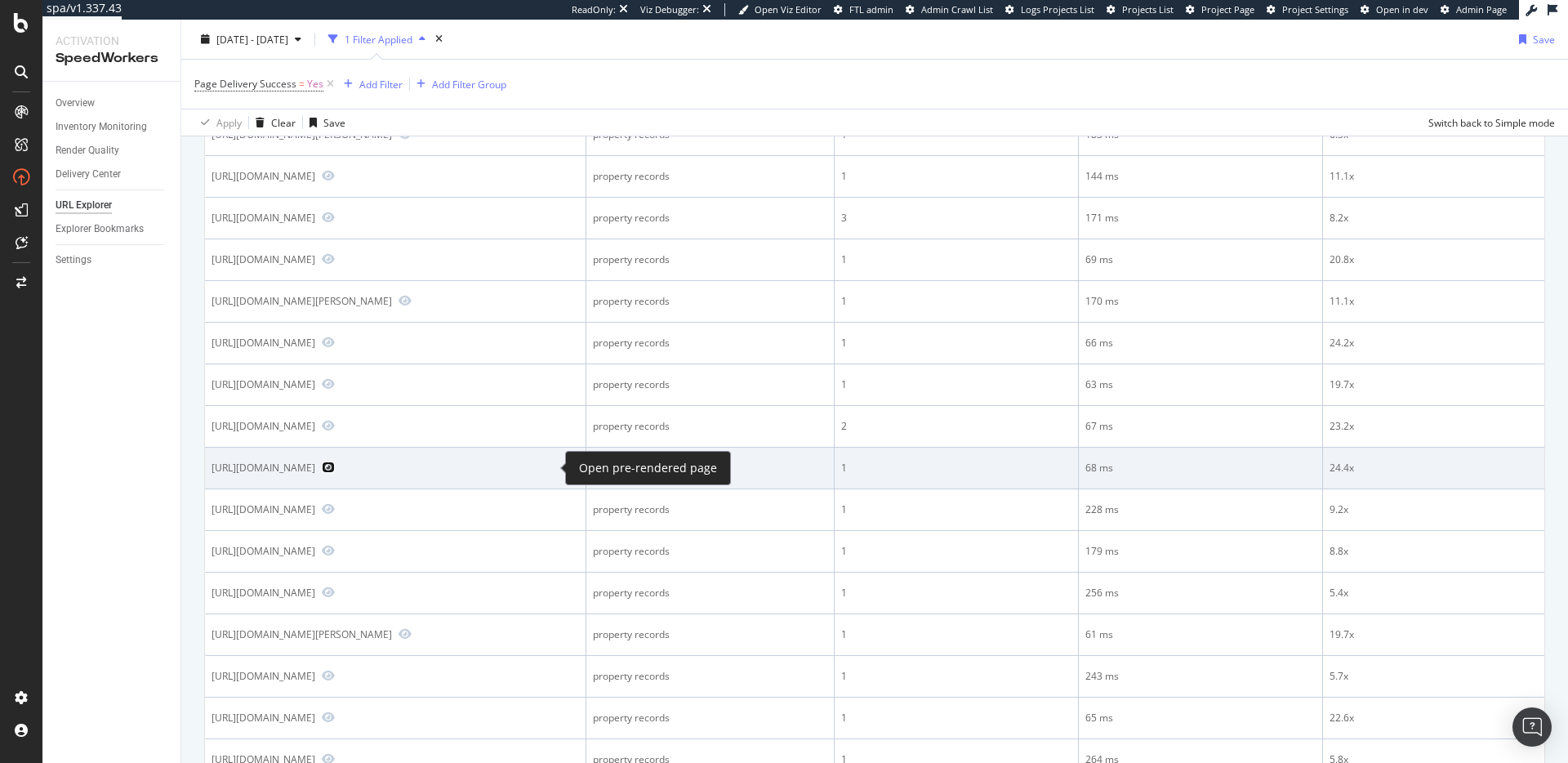
click at [335, 468] on icon "Preview https://www.realtor.com/propertyrecord-search/34105/Timberwood-Cir" at bounding box center [328, 467] width 13 height 12
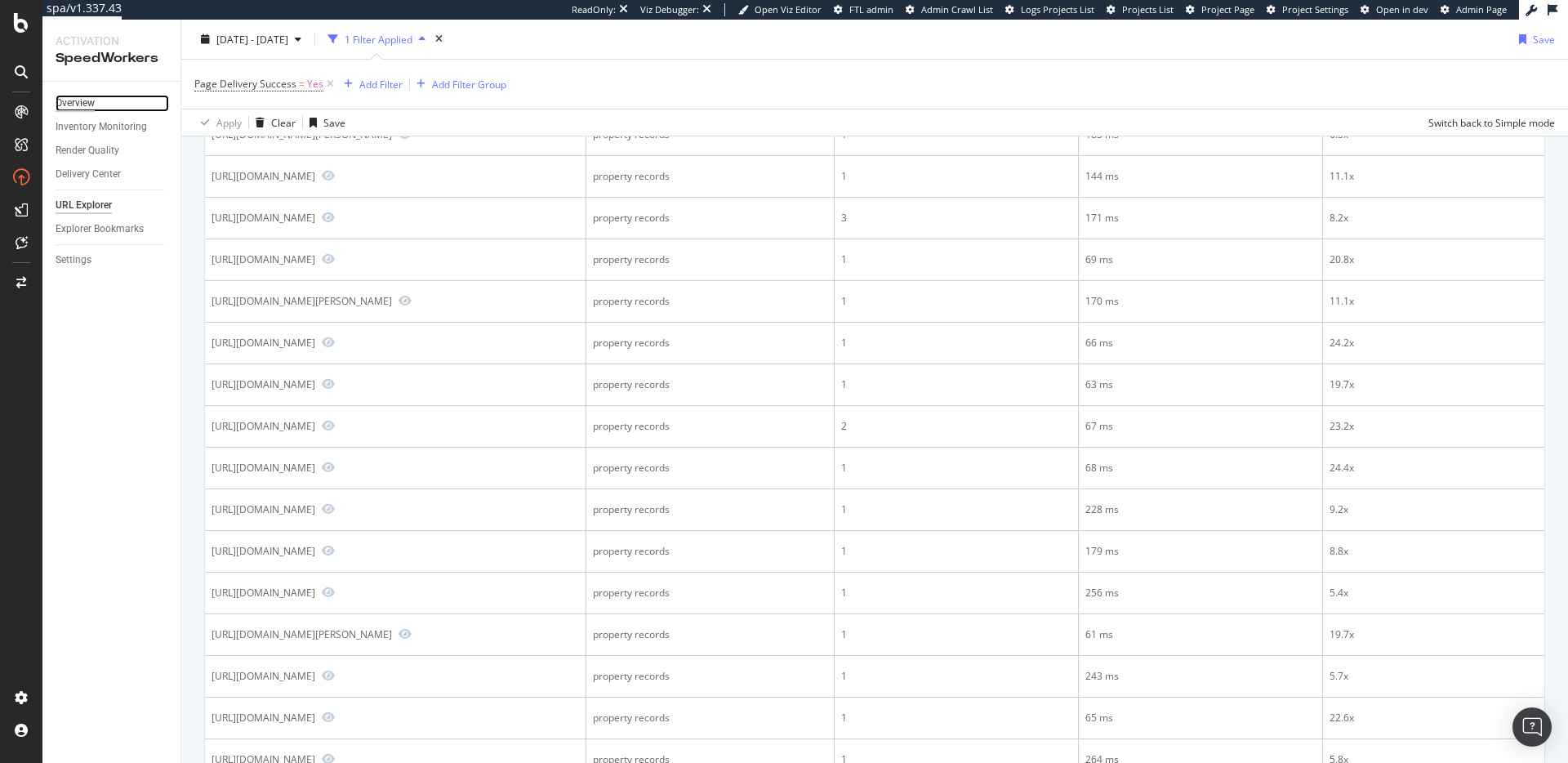
click at [73, 97] on div "Overview" at bounding box center [75, 103] width 39 height 18
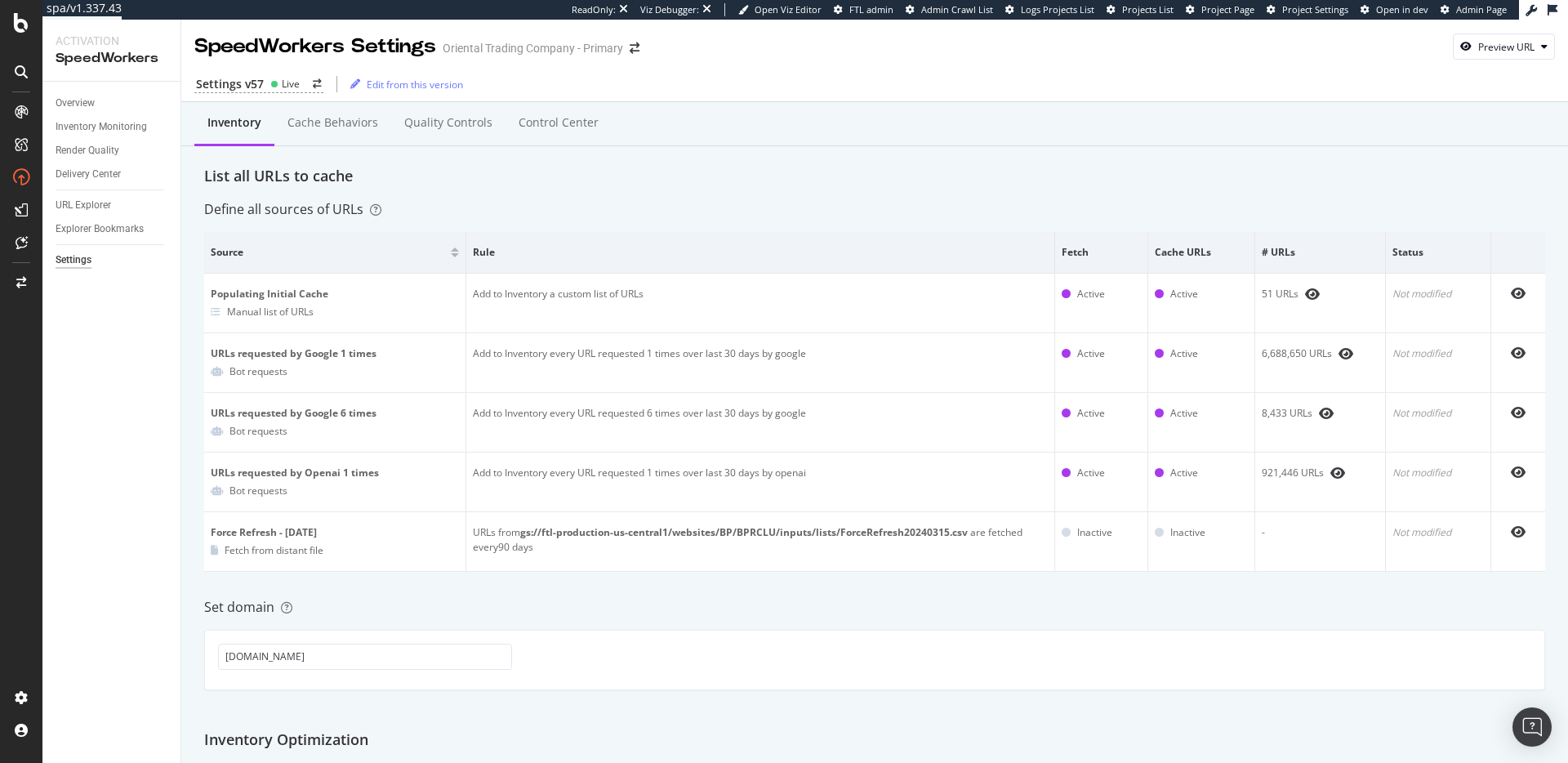
scroll to position [518, 0]
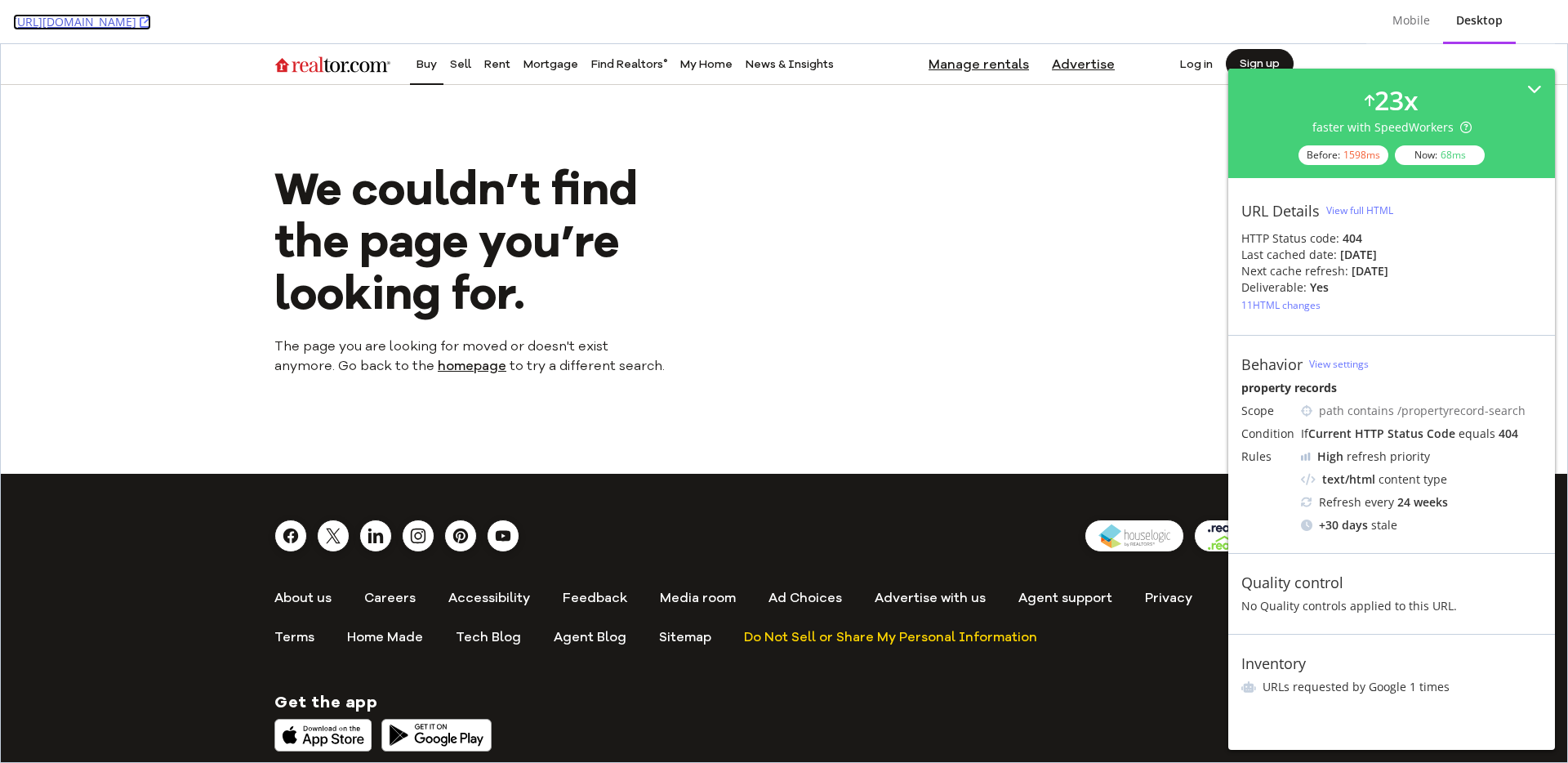
click at [151, 18] on link "https://www.realtor.com/propertyrecord-search/90002/Century-Blvd-E" at bounding box center [82, 21] width 138 height 17
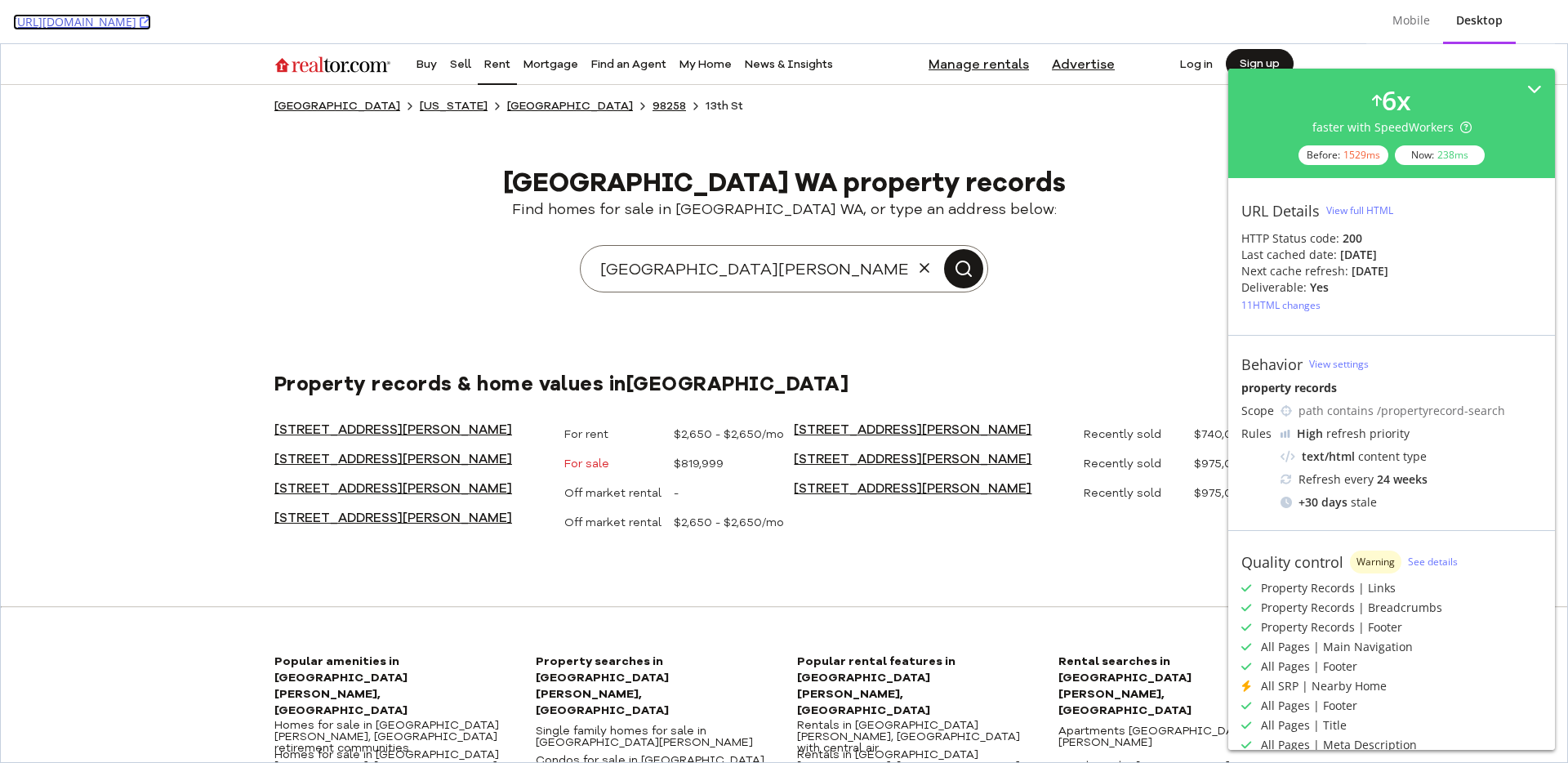
click at [151, 20] on link "[URL][DOMAIN_NAME]" at bounding box center [82, 21] width 138 height 17
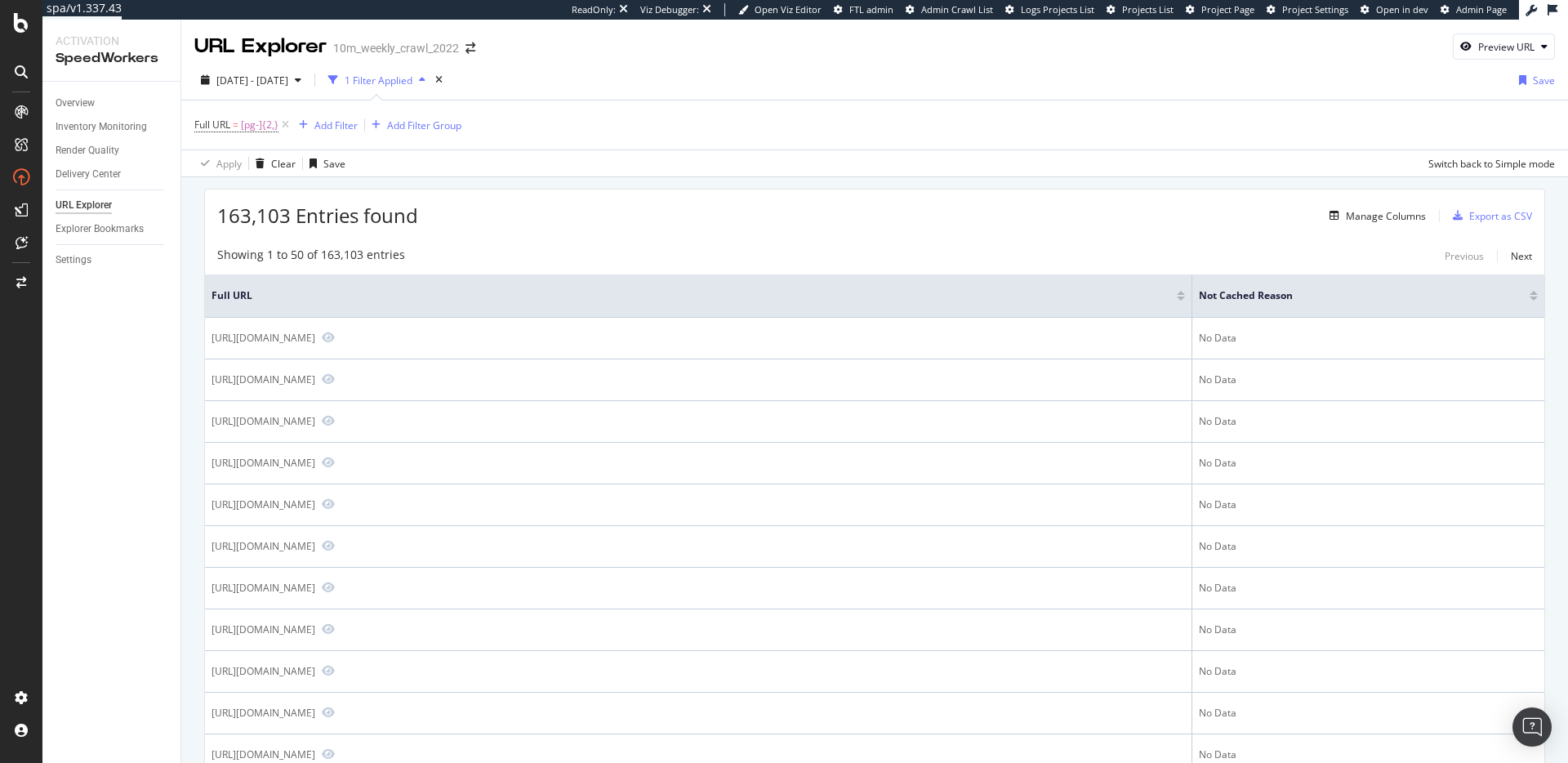
click at [749, 146] on div "Full URL = [pg-]{2,} Add Filter Add Filter Group" at bounding box center [874, 125] width 1361 height 49
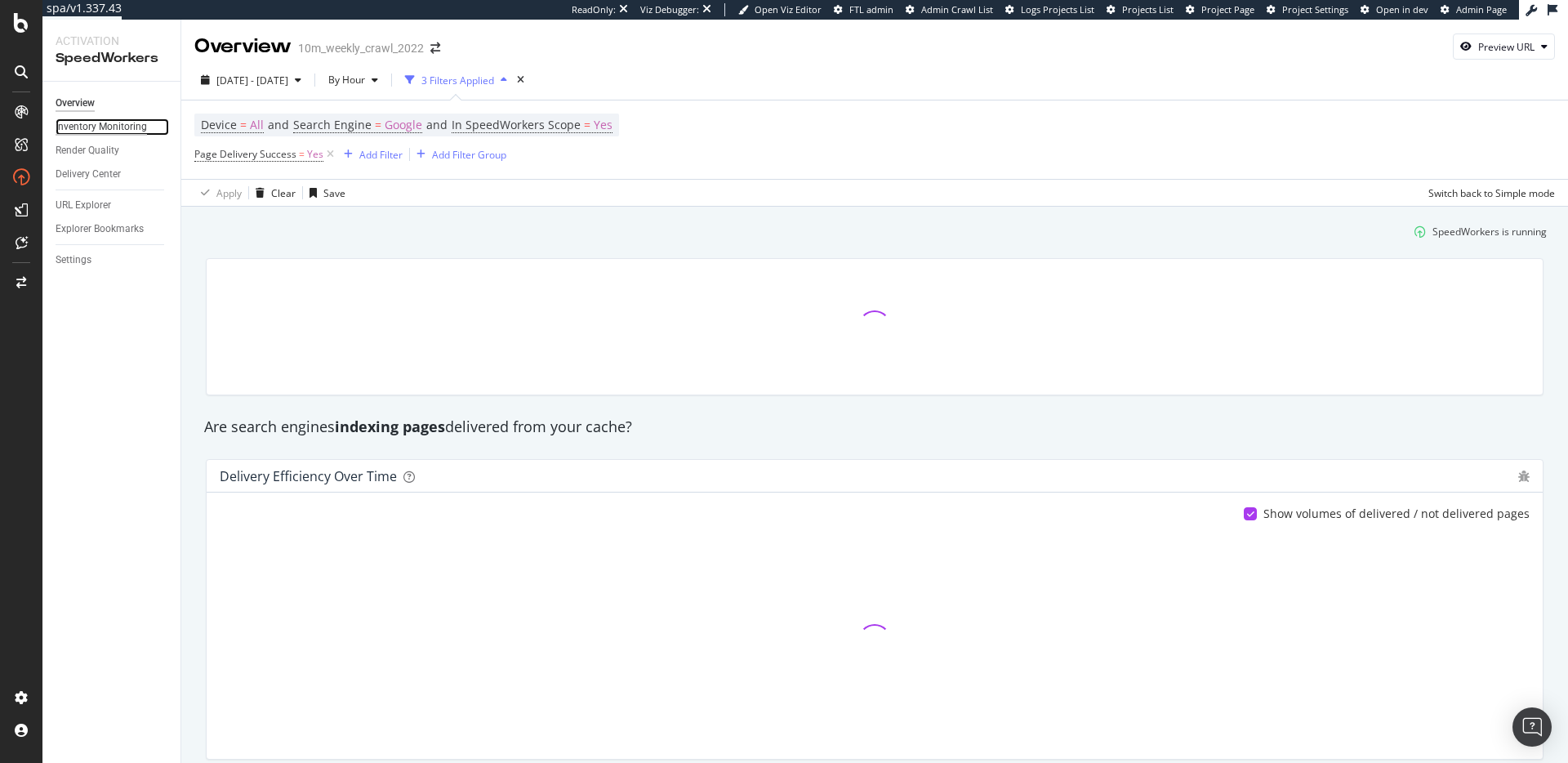
click at [113, 126] on div "Inventory Monitoring" at bounding box center [101, 127] width 91 height 18
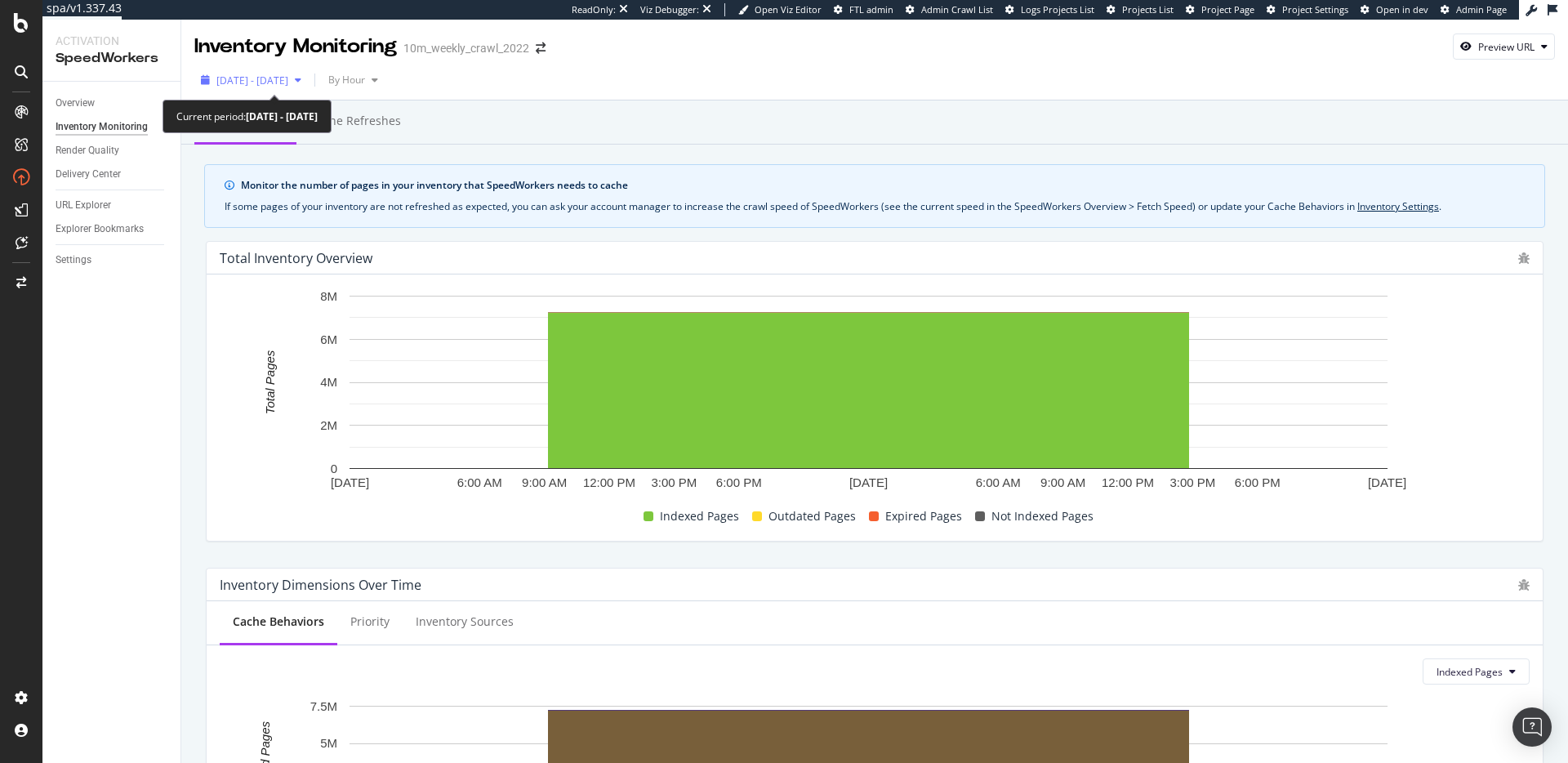
click at [288, 82] on span "[DATE] - [DATE]" at bounding box center [252, 81] width 72 height 14
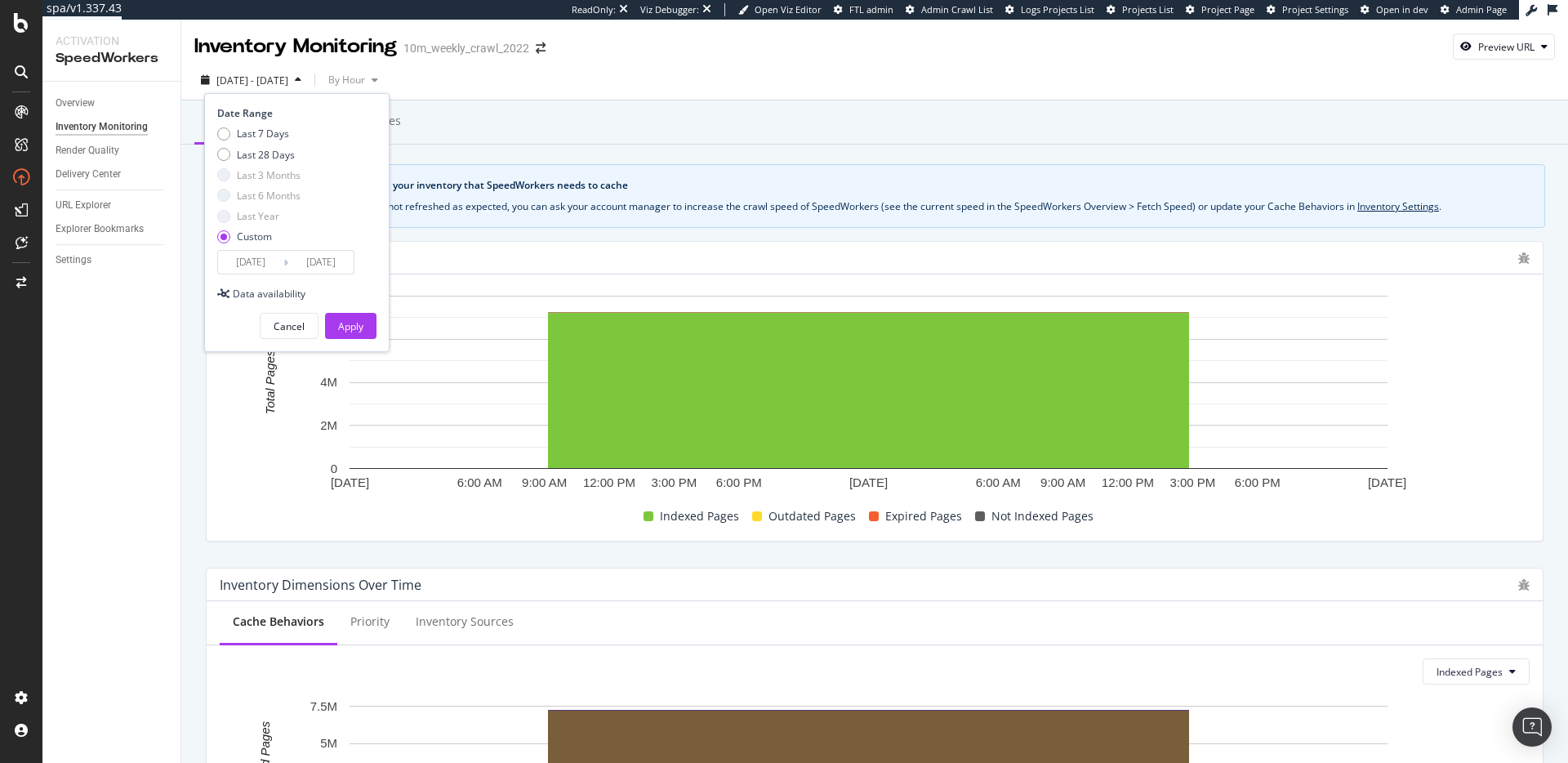
click at [288, 82] on span "[DATE] - [DATE]" at bounding box center [252, 81] width 72 height 14
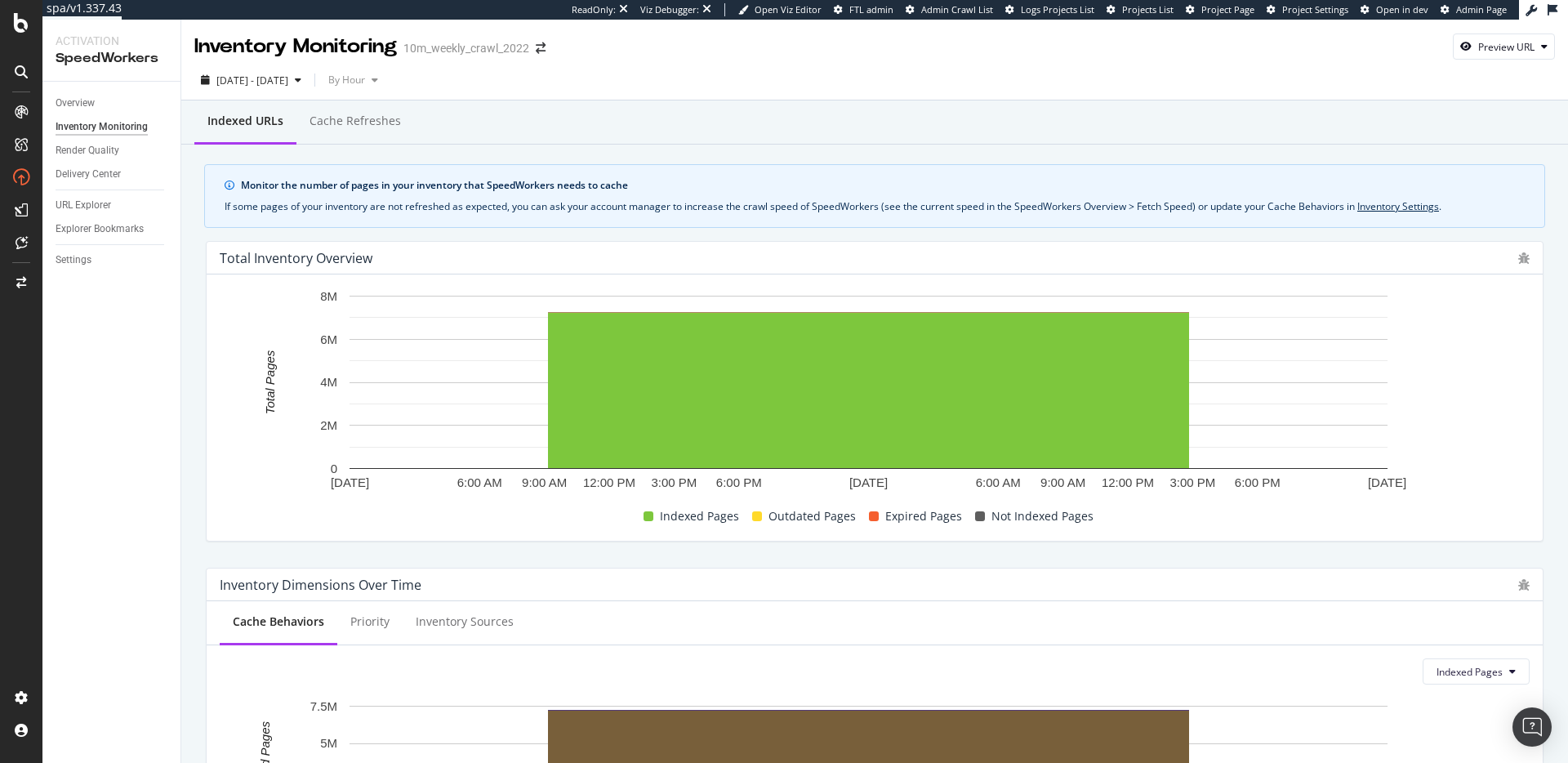
click at [504, 127] on div "Indexed URLs Cache refreshes" at bounding box center [873, 122] width 1386 height 44
click at [369, 124] on div "Cache refreshes" at bounding box center [355, 121] width 91 height 17
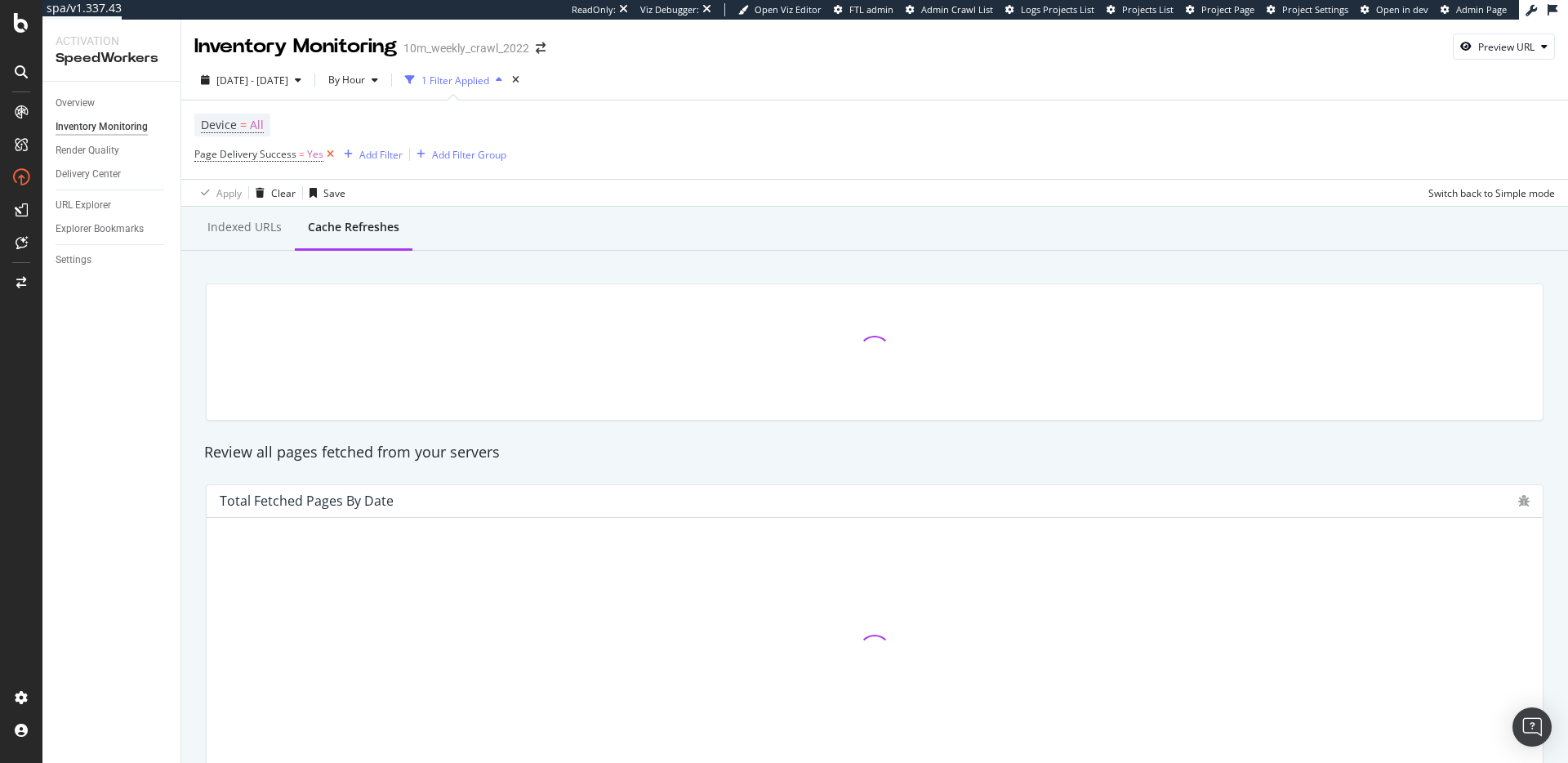
click at [331, 156] on icon at bounding box center [330, 154] width 14 height 17
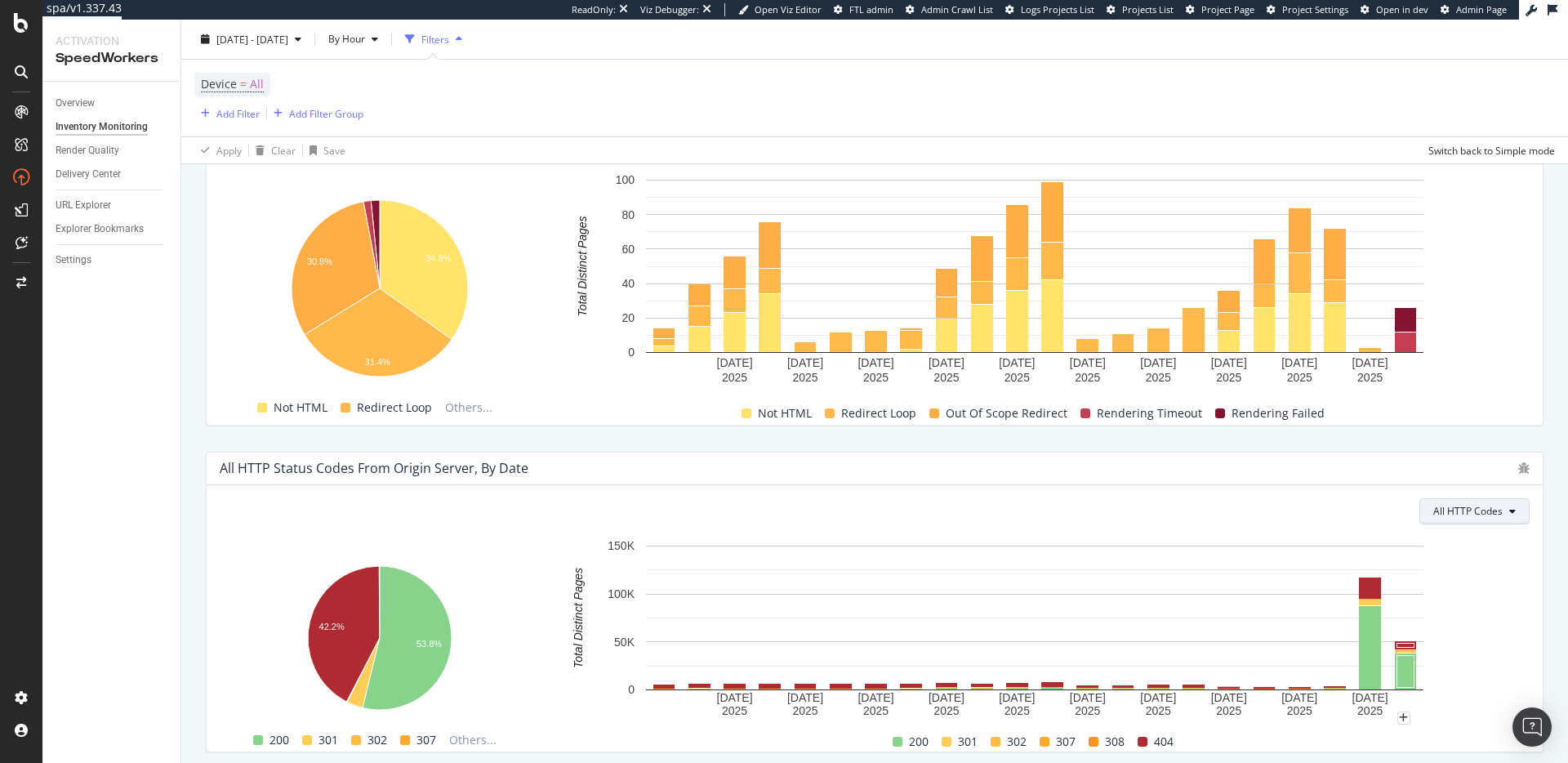
scroll to position [976, 0]
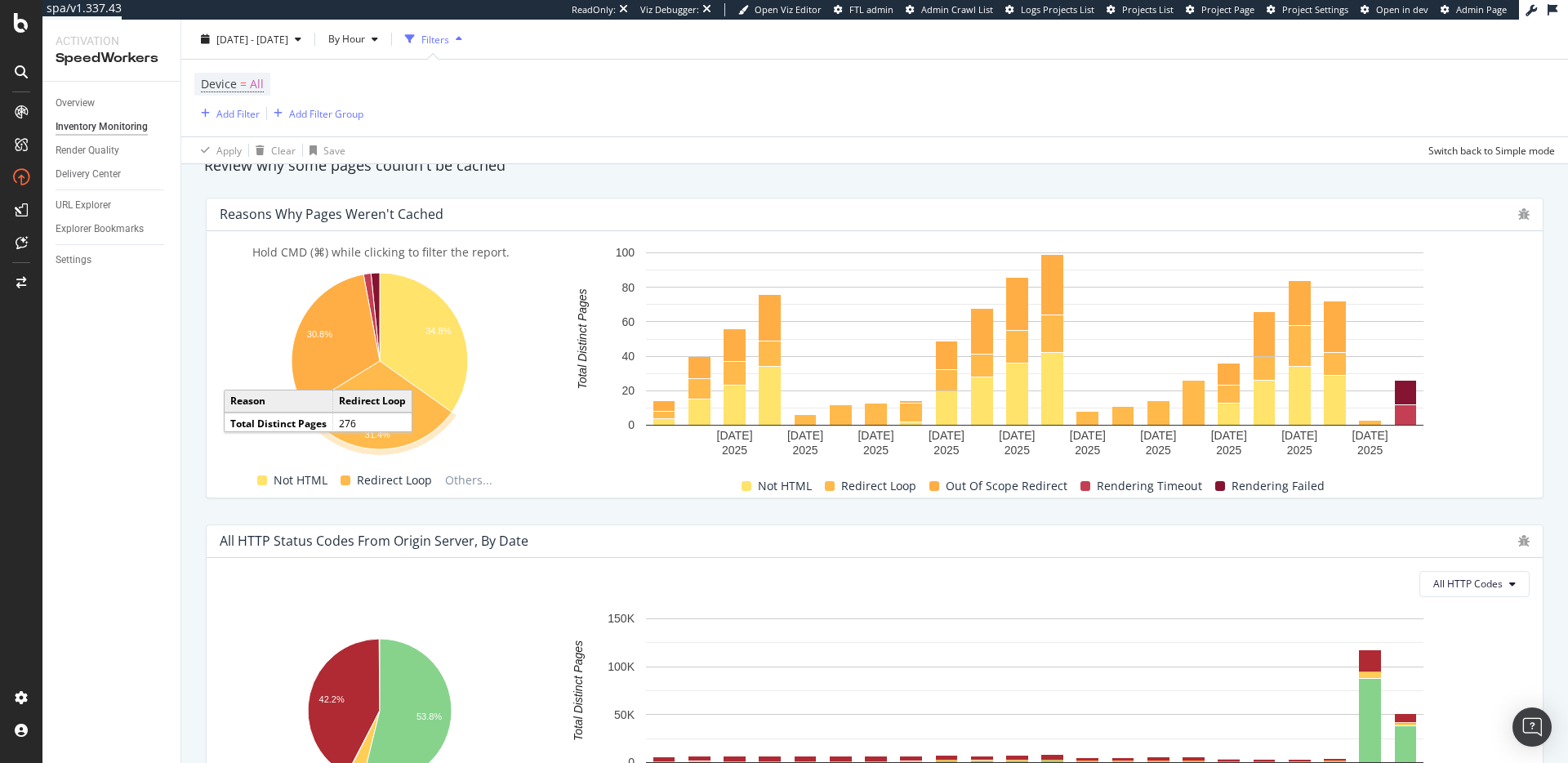
click at [416, 421] on icon "A chart." at bounding box center [377, 405] width 147 height 89
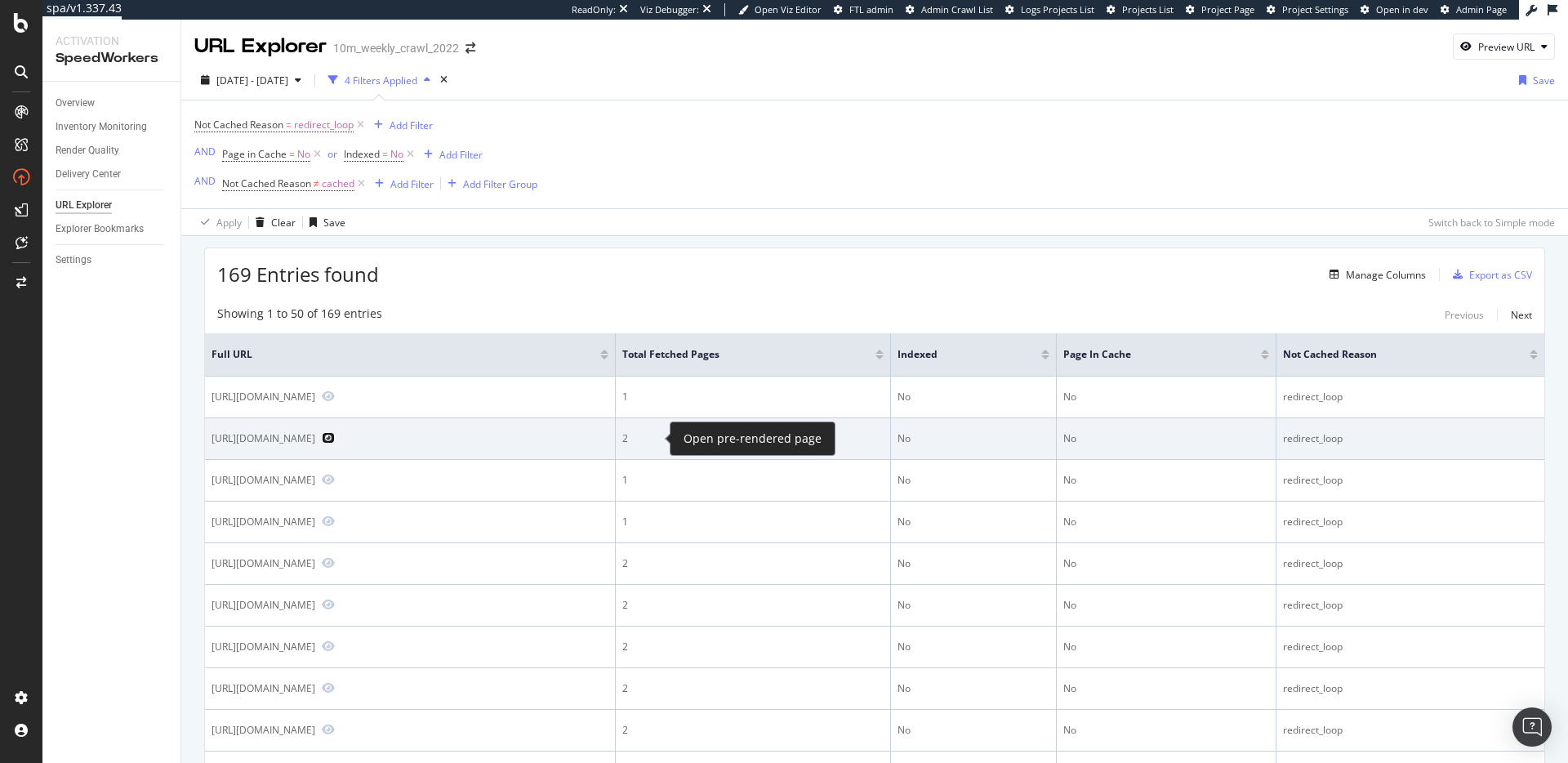
click at [335, 438] on icon "Preview https://www.realtor.com/propertyrecord-search/Butternut%20Valley%20Town…" at bounding box center [328, 438] width 13 height 12
